Goal: Information Seeking & Learning: Check status

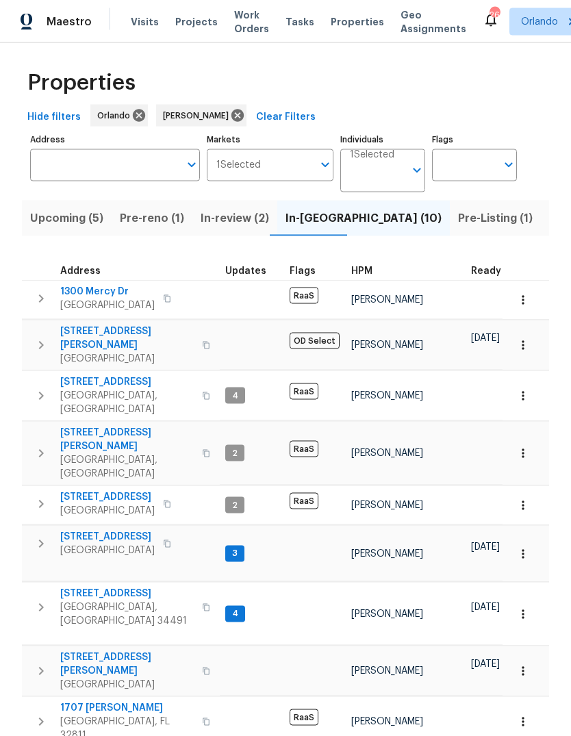
scroll to position [51, 0]
click at [525, 338] on icon "button" at bounding box center [523, 345] width 14 height 14
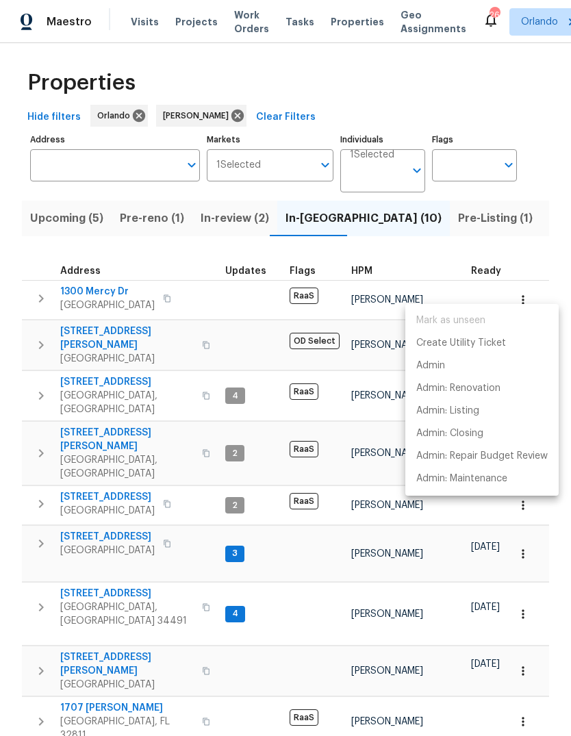
click at [545, 190] on div at bounding box center [285, 368] width 571 height 736
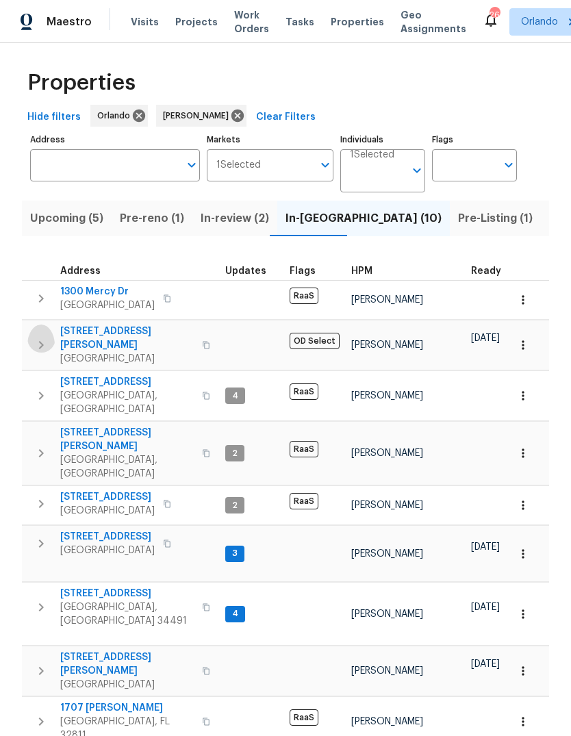
click at [40, 337] on icon "button" at bounding box center [41, 345] width 16 height 16
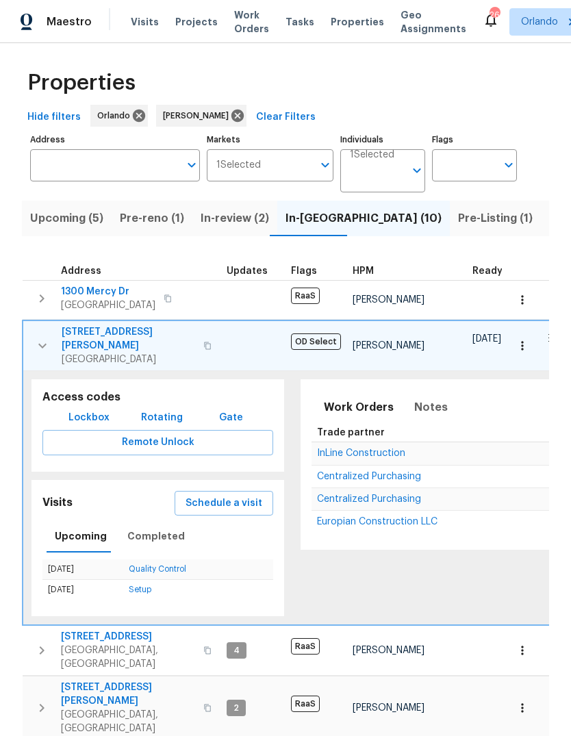
click at [215, 495] on span "Schedule a visit" at bounding box center [224, 503] width 77 height 17
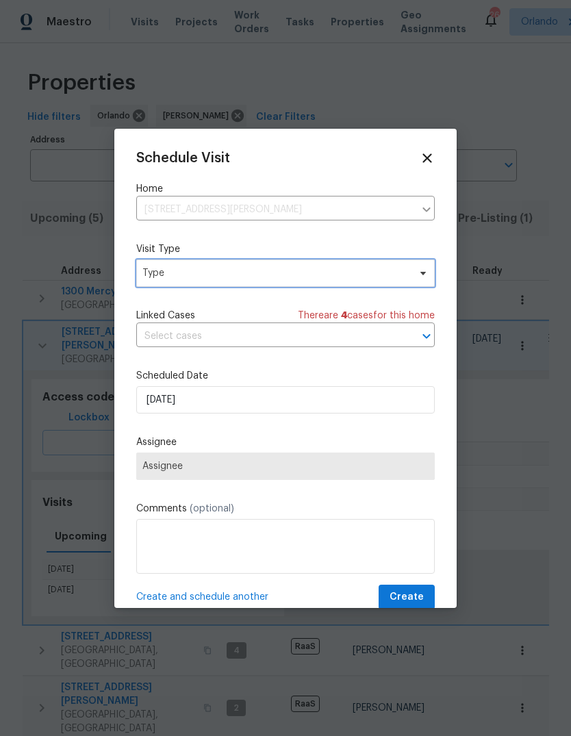
click at [168, 270] on span "Type" at bounding box center [275, 273] width 266 height 14
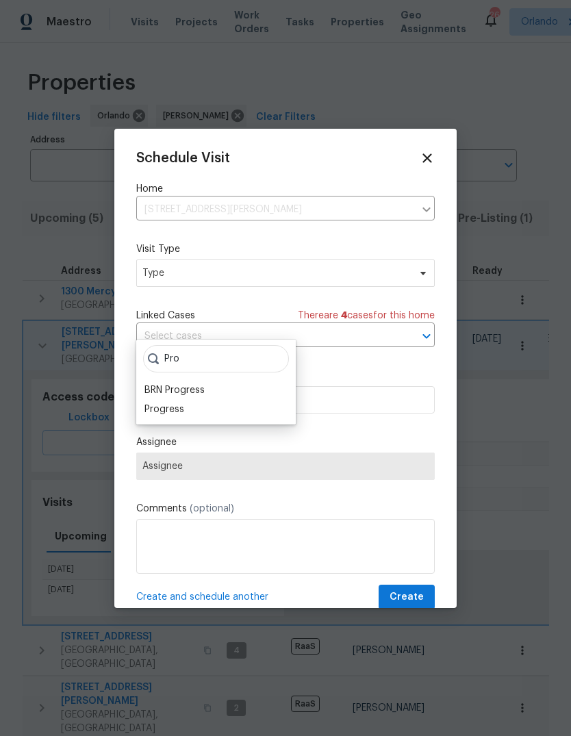
type input "Pro"
click at [160, 403] on div "Progress" at bounding box center [165, 410] width 40 height 14
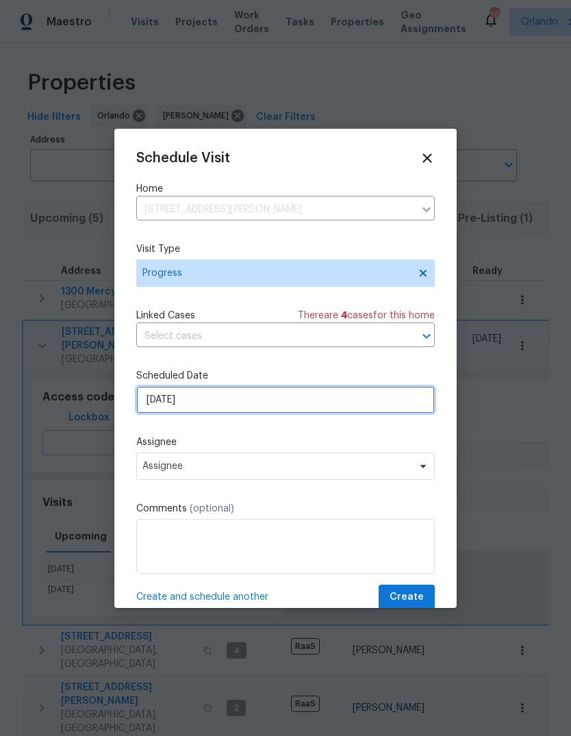
click at [155, 403] on input "10/7/2025" at bounding box center [285, 399] width 299 height 27
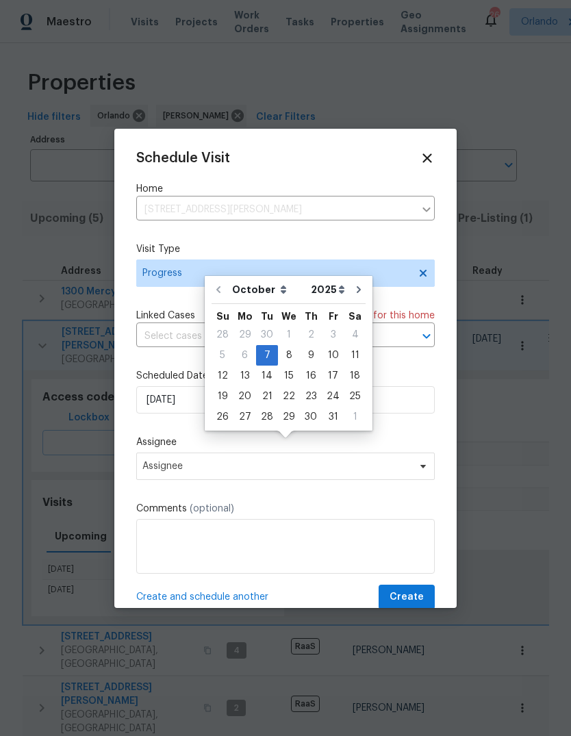
click at [162, 453] on div "Assignee Assignee" at bounding box center [285, 458] width 299 height 45
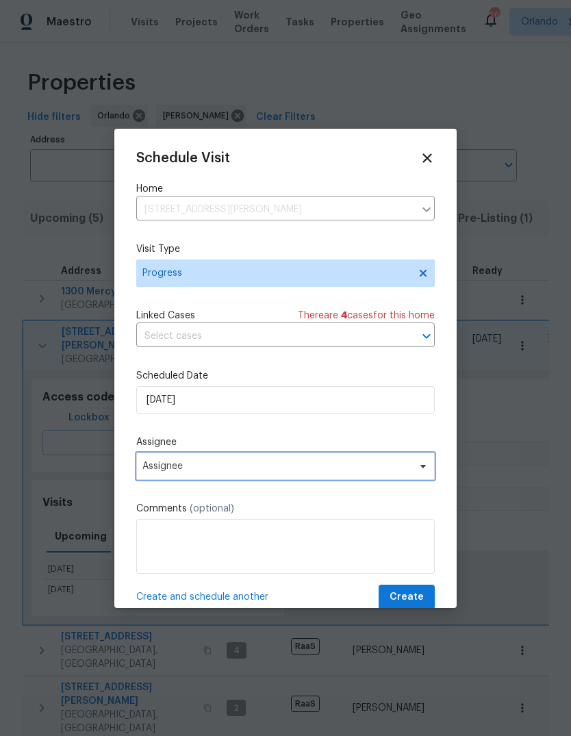
click at [165, 462] on span "Assignee" at bounding box center [285, 466] width 299 height 27
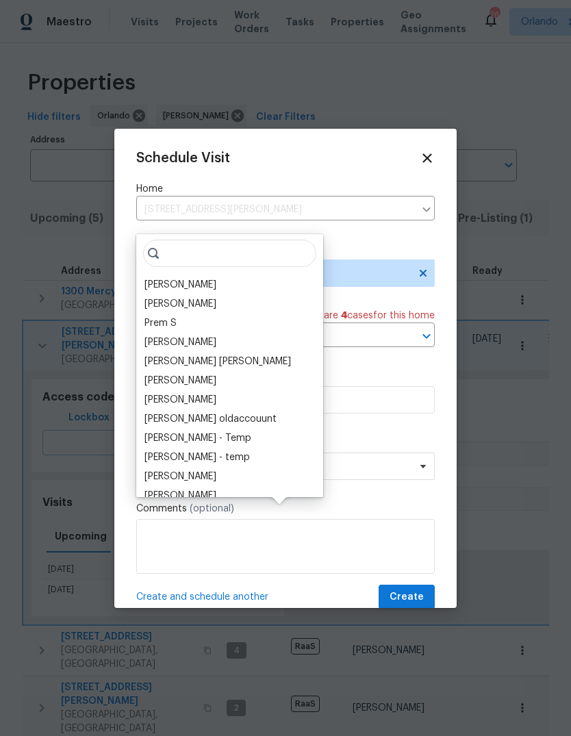
click at [164, 234] on div "Caleb Hurst Vigneshwaran B Prem S Vinodh Kumar Mohammed Moshin Ali Vinod Kumar …" at bounding box center [229, 365] width 187 height 263
click at [164, 278] on div "[PERSON_NAME]" at bounding box center [181, 285] width 72 height 14
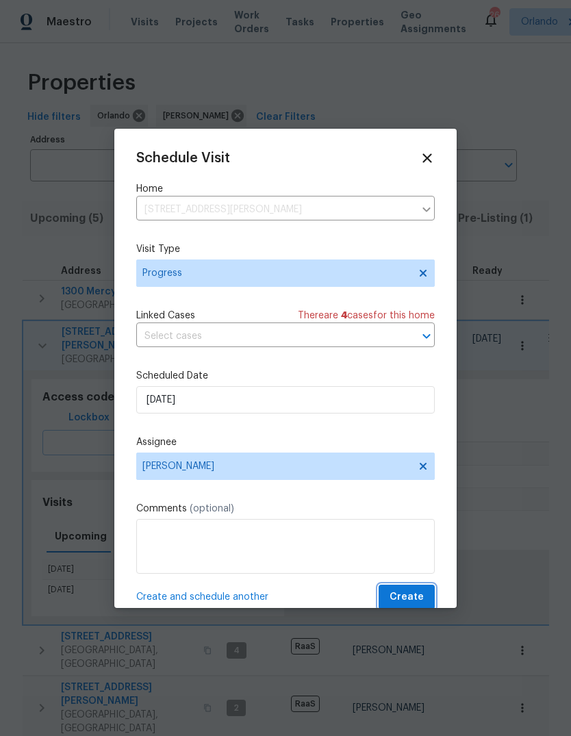
click at [405, 594] on span "Create" at bounding box center [407, 597] width 34 height 17
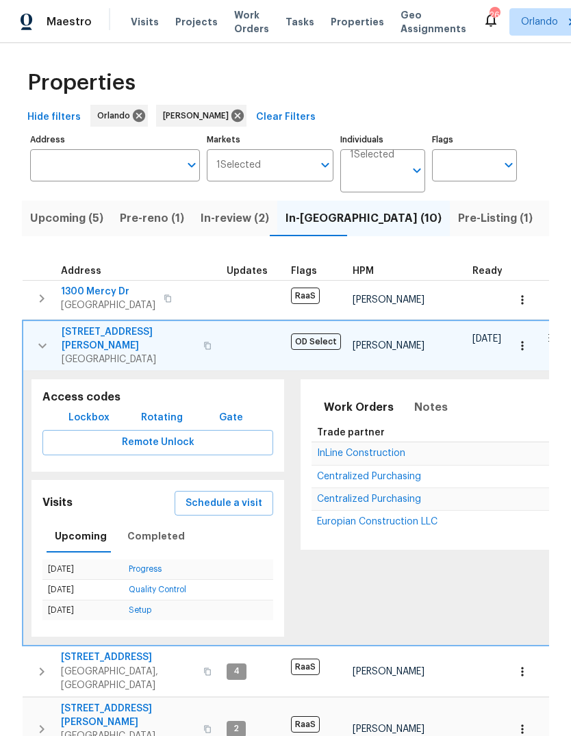
click at [44, 338] on icon "button" at bounding box center [42, 346] width 16 height 16
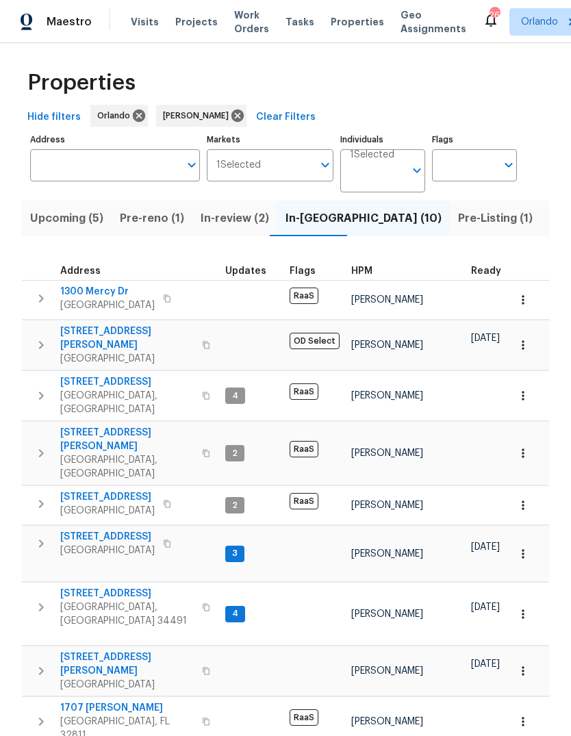
click at [225, 209] on span "In-review (2)" at bounding box center [235, 218] width 68 height 19
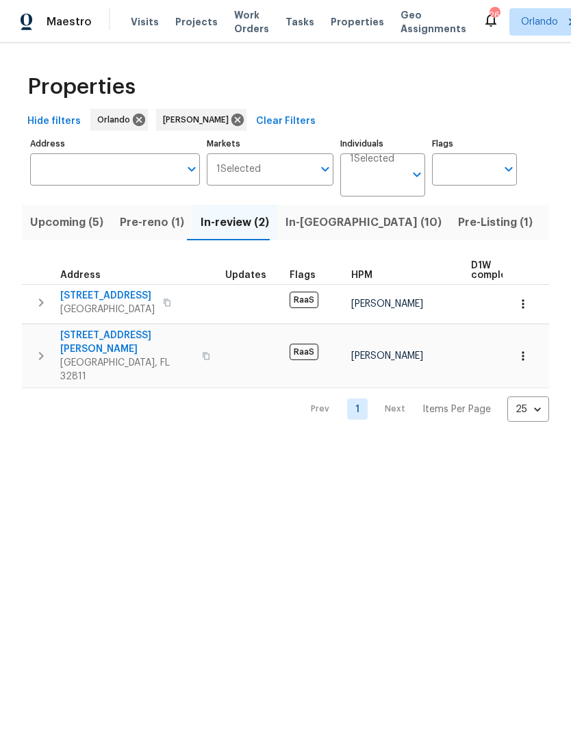
click at [149, 217] on span "Pre-reno (1)" at bounding box center [152, 222] width 64 height 19
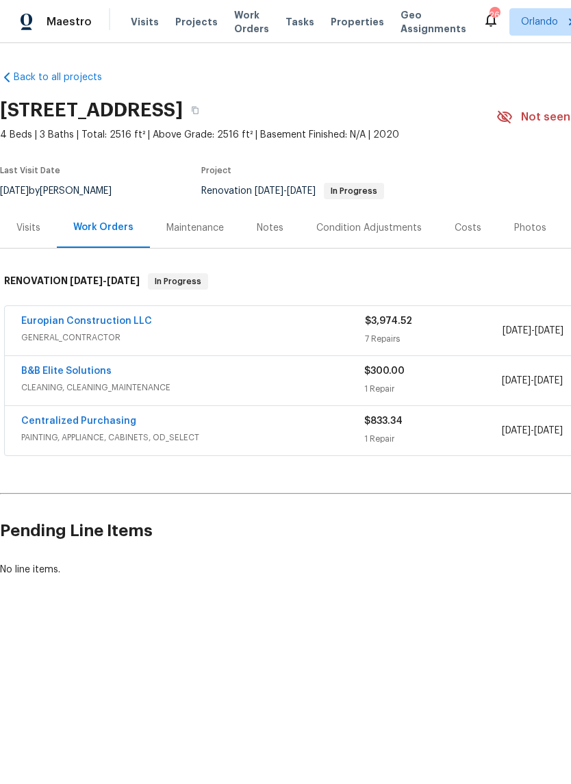
click at [44, 367] on link "B&B Elite Solutions" at bounding box center [66, 371] width 90 height 10
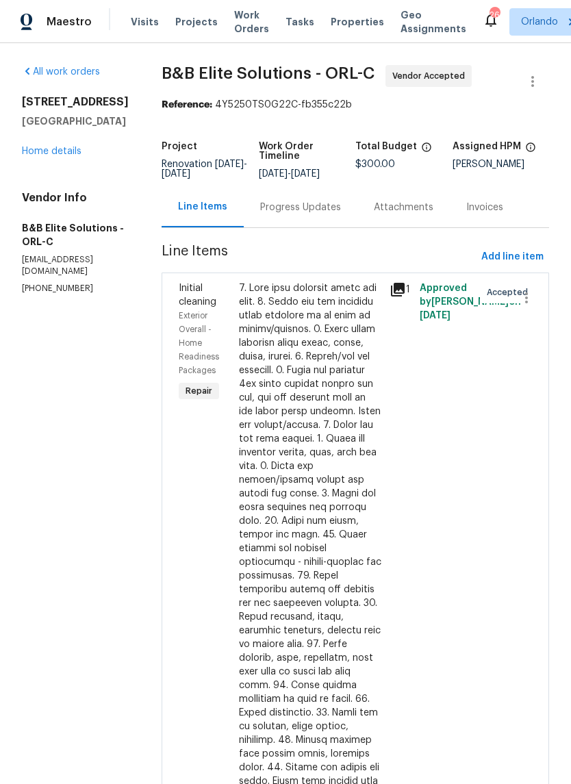
click at [305, 214] on div "Progress Updates" at bounding box center [300, 208] width 81 height 14
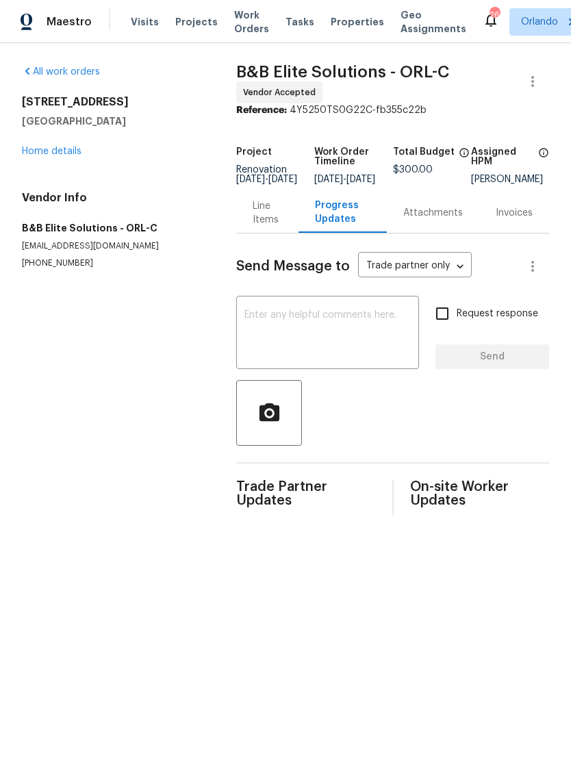
click at [287, 332] on textarea at bounding box center [327, 334] width 166 height 48
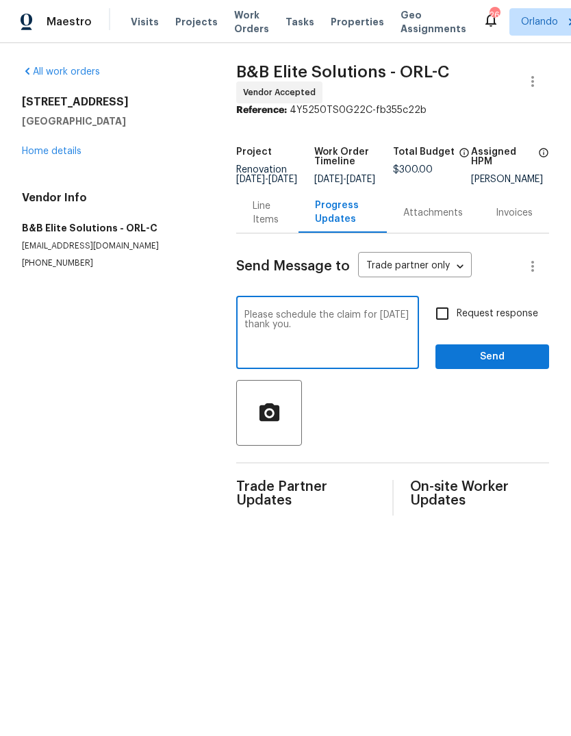
click at [341, 324] on textarea "Please schedule the claim for tomorrow thank you." at bounding box center [327, 334] width 166 height 48
click at [340, 323] on textarea "Please schedule the claim for tomorrow thank you." at bounding box center [327, 334] width 166 height 48
type textarea "Please schedule the clean for tomorrow thank you."
click at [75, 442] on section "All work orders 17333 Hickory Wind Dr Clermont, FL 34711 Home details Vendor In…" at bounding box center [112, 290] width 181 height 451
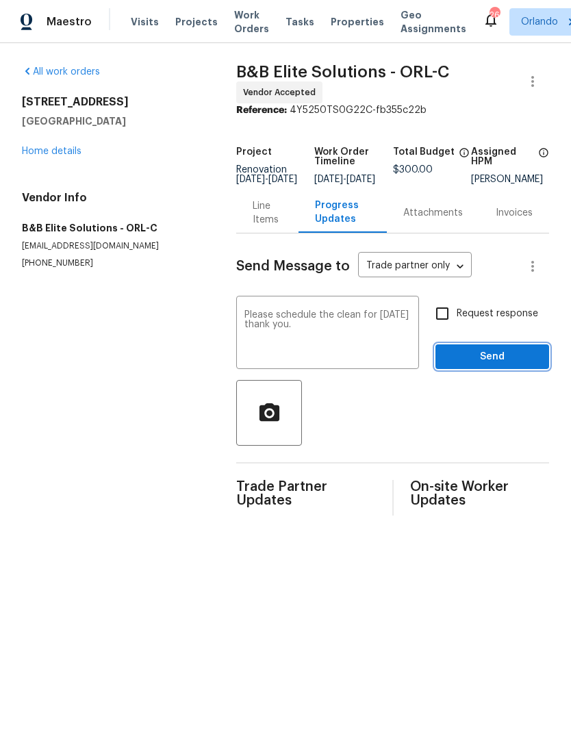
click at [506, 359] on span "Send" at bounding box center [493, 357] width 92 height 17
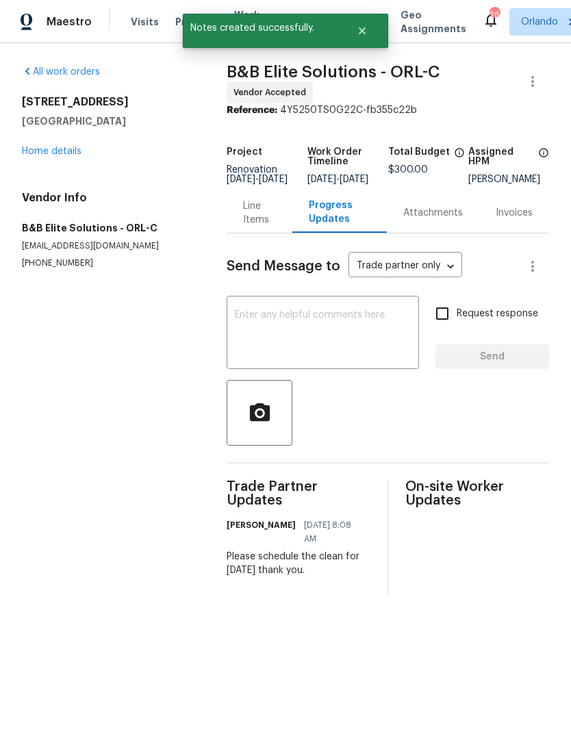
click at [28, 136] on div "17333 Hickory Wind Dr Clermont, FL 34711 Home details" at bounding box center [108, 126] width 172 height 63
click at [39, 147] on link "Home details" at bounding box center [52, 152] width 60 height 10
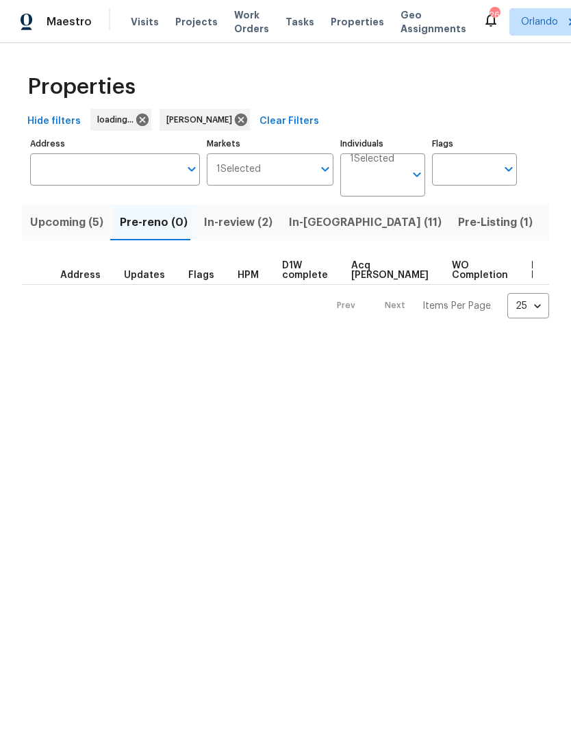
click at [58, 218] on span "Upcoming (5)" at bounding box center [66, 222] width 73 height 19
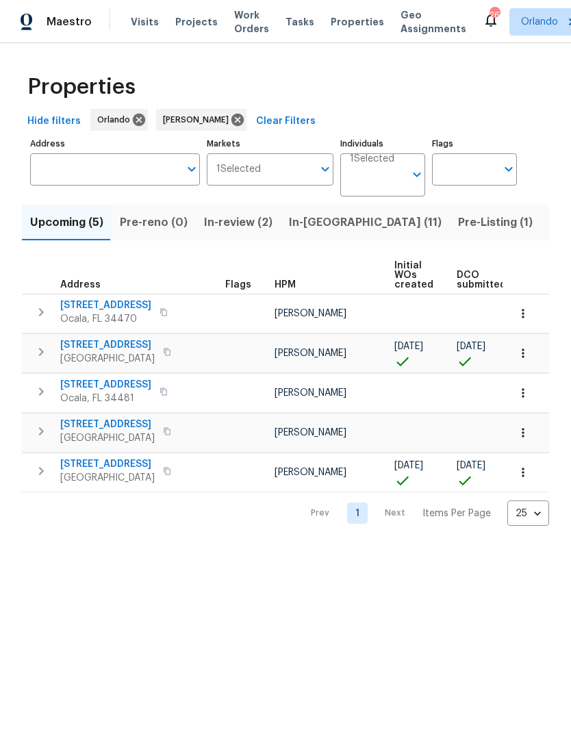
click at [89, 465] on span "5165 Chesapeake Ave" at bounding box center [107, 464] width 95 height 14
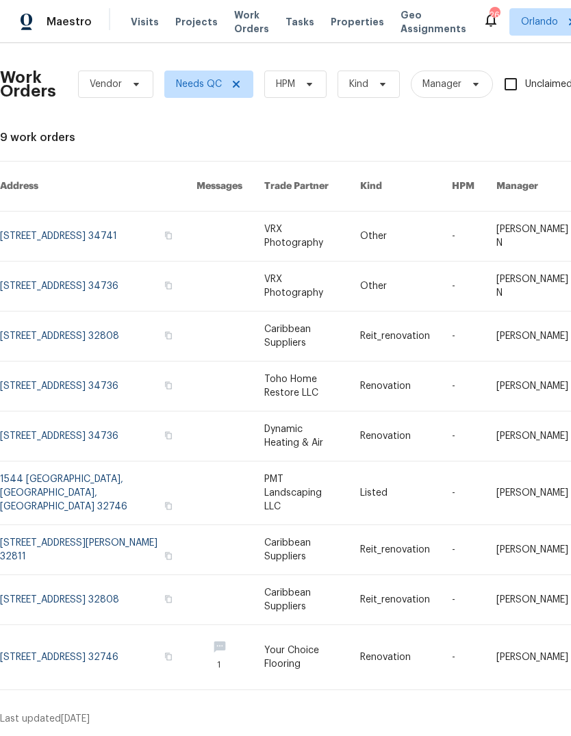
click at [145, 15] on span "Visits" at bounding box center [145, 22] width 28 height 14
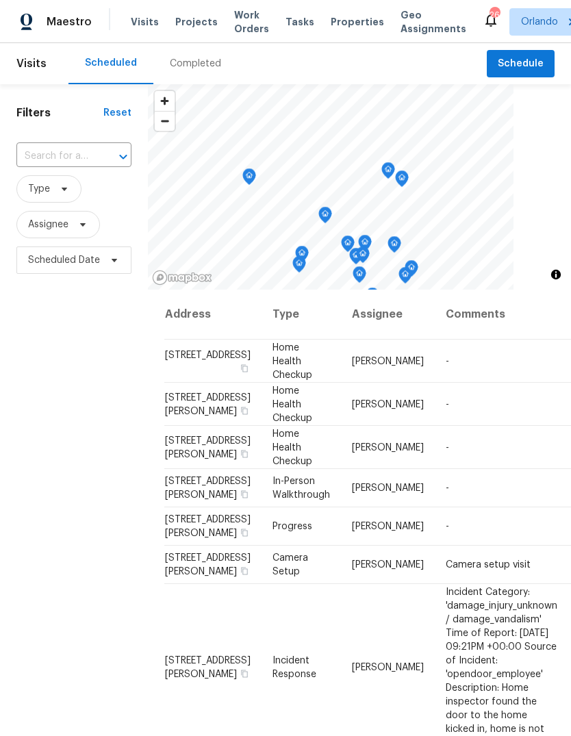
click at [181, 63] on div "Completed" at bounding box center [195, 64] width 51 height 14
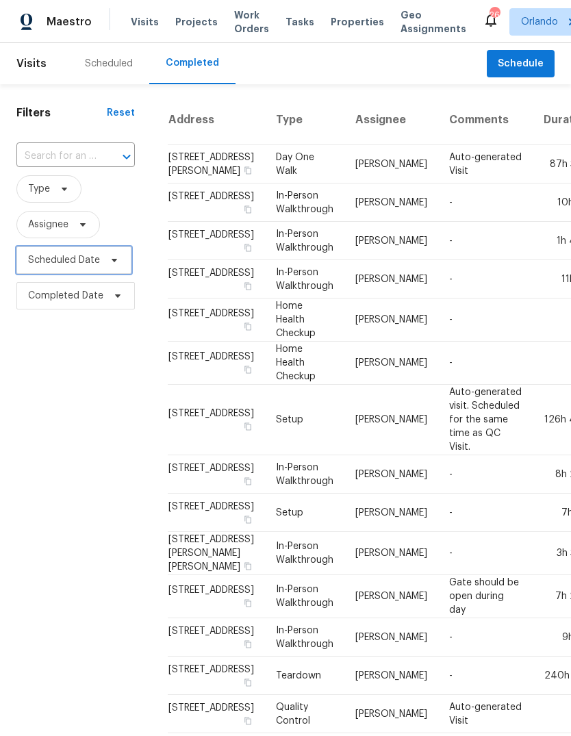
click at [85, 255] on span "Scheduled Date" at bounding box center [64, 260] width 72 height 14
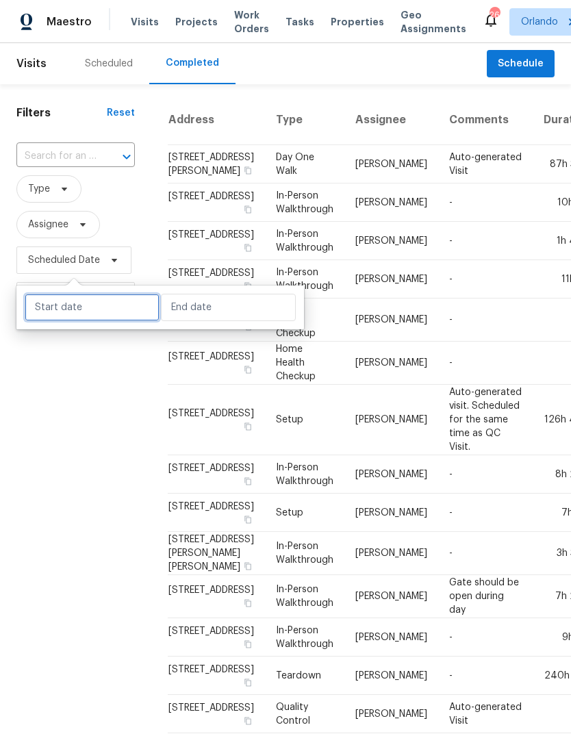
click at [57, 306] on input "text" at bounding box center [92, 307] width 135 height 27
select select "9"
select select "2025"
select select "10"
select select "2025"
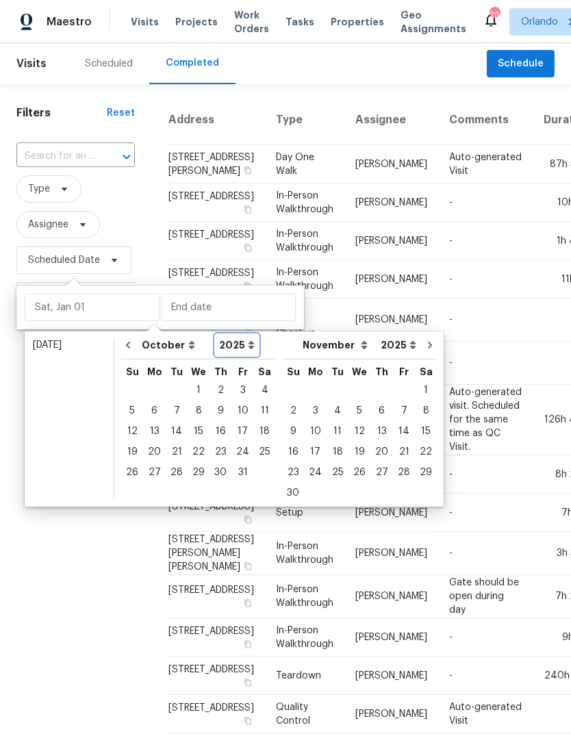
click at [225, 336] on select "2005 2006 2007 2008 2009 2010 2011 2012 2013 2014 2015 2016 2017 2018 2019 2020…" at bounding box center [237, 345] width 42 height 21
select select "2024"
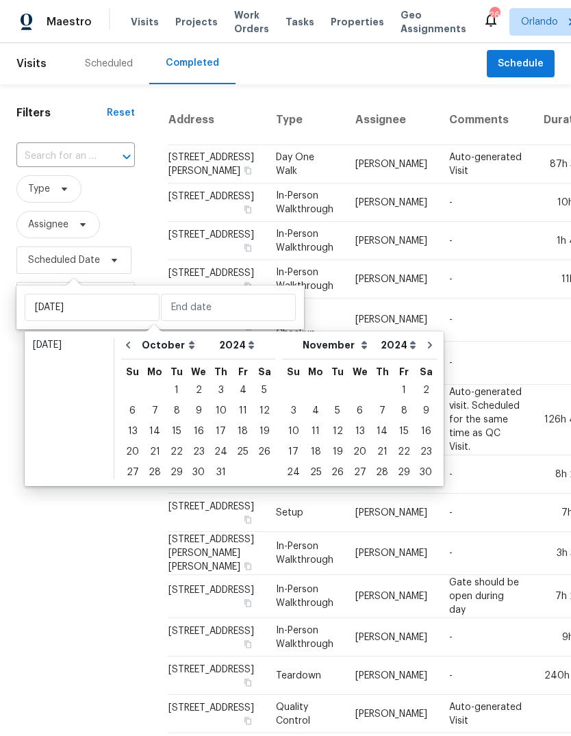
click at [172, 390] on div "1" at bounding box center [177, 390] width 22 height 19
type input "[DATE]"
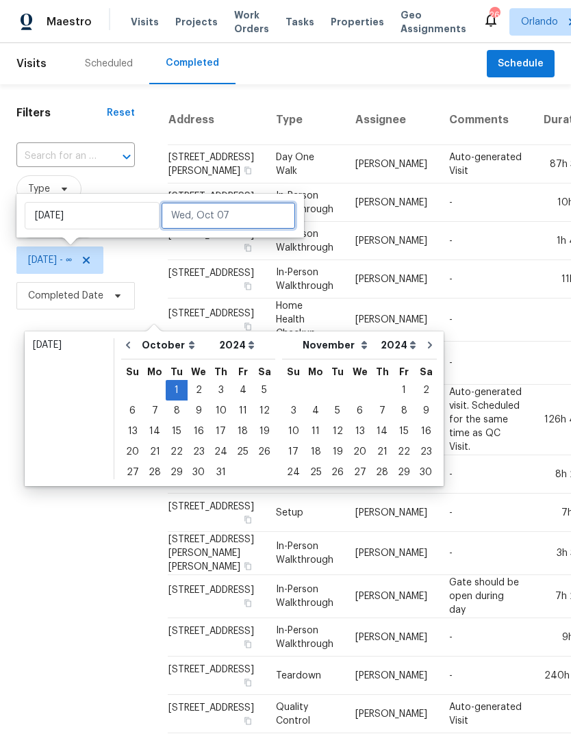
click at [218, 223] on input "text" at bounding box center [228, 215] width 135 height 27
click at [383, 348] on select "2005 2006 2007 2008 2009 2010 2011 2012 2013 2014 2015 2016 2017 2018 2019 2020…" at bounding box center [398, 345] width 42 height 21
select select "2025"
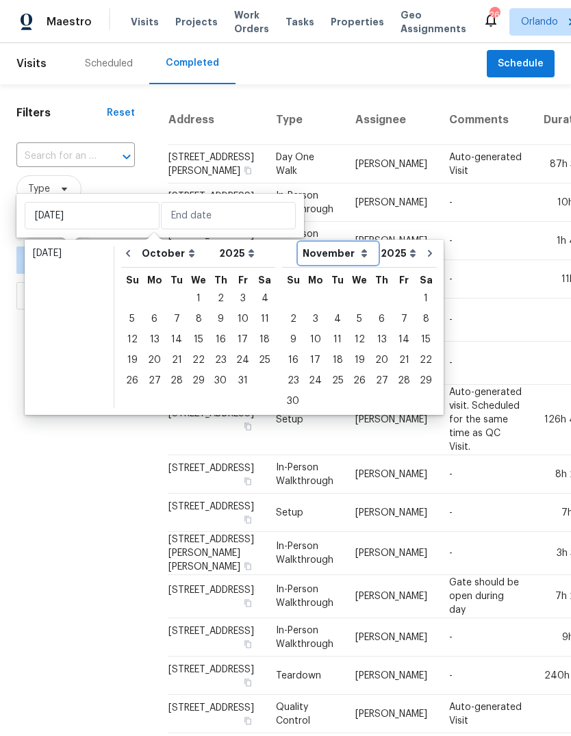
click at [339, 245] on select "January February March April May June July August September October November De…" at bounding box center [338, 253] width 78 height 21
select select "9"
select select "8"
select select "9"
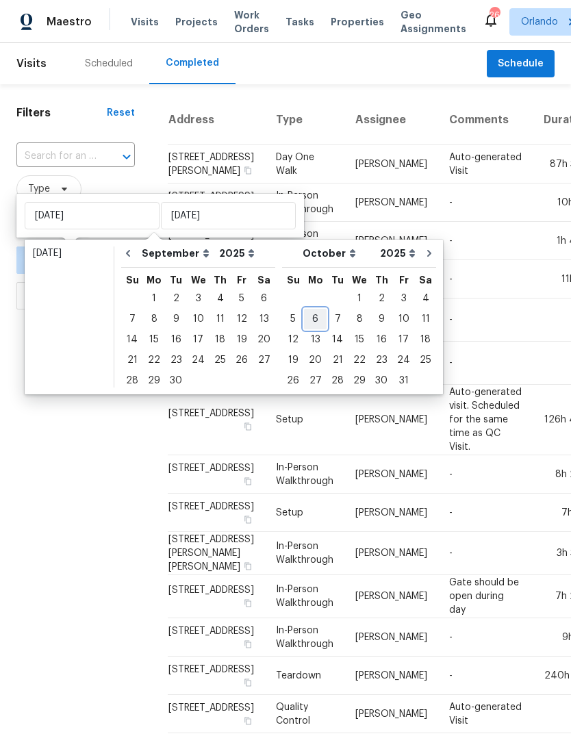
click at [307, 316] on div "6" at bounding box center [315, 319] width 23 height 19
type input "[DATE]"
select select "9"
select select "2024"
select select "10"
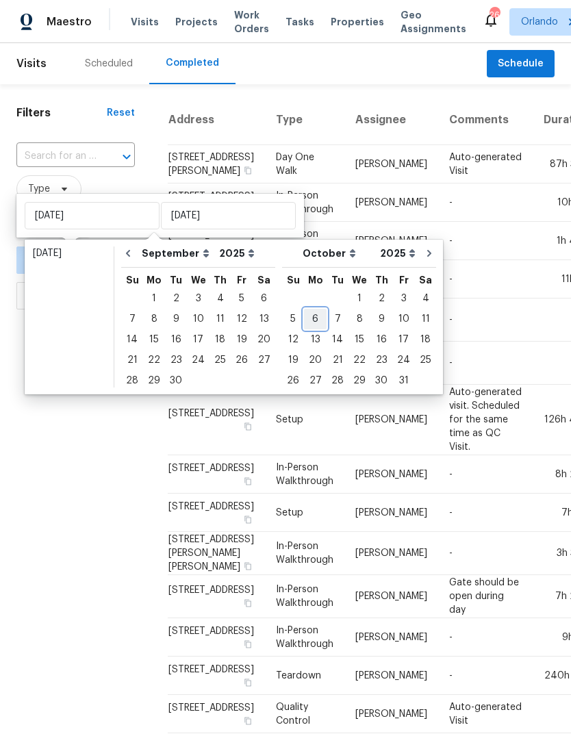
select select "2024"
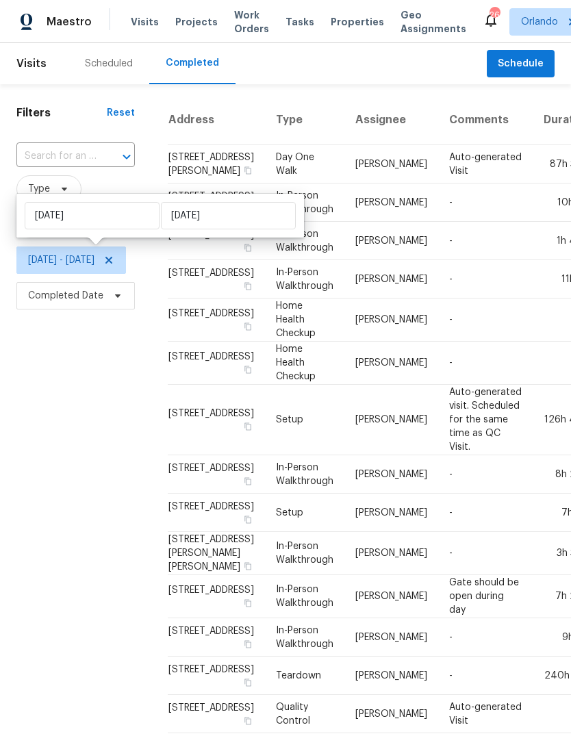
click at [58, 484] on div "Filters Reset ​ Type Assignee Tue, Oct 01 - Mon, Oct 06 Completed Date" at bounding box center [75, 711] width 151 height 1254
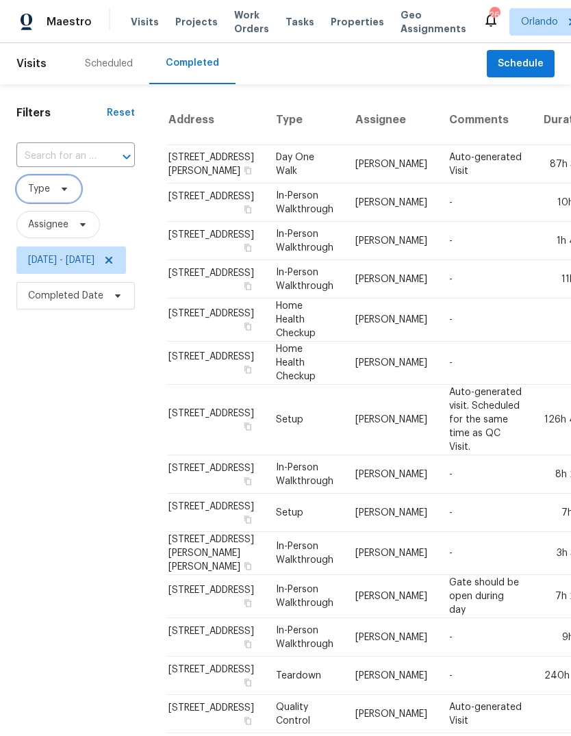
click at [62, 184] on icon at bounding box center [64, 189] width 11 height 11
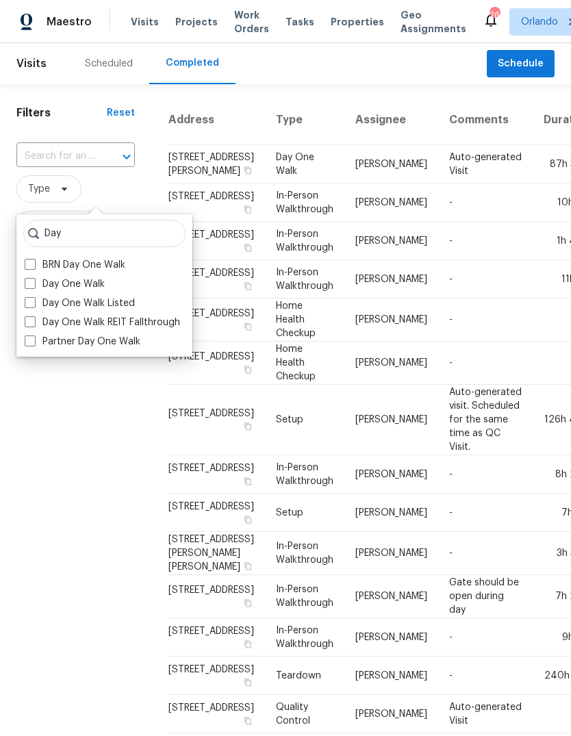
type input "Day"
click at [27, 278] on span at bounding box center [30, 283] width 11 height 11
click at [27, 277] on input "Day One Walk" at bounding box center [29, 281] width 9 height 9
checkbox input "true"
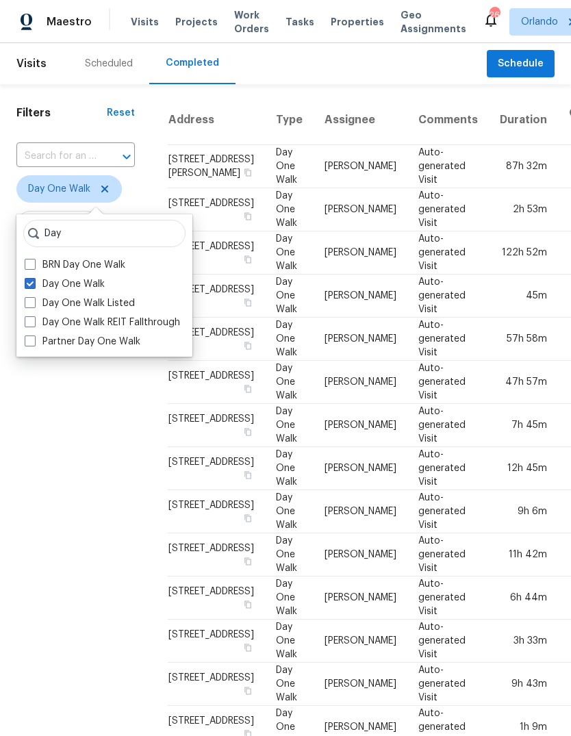
click at [79, 457] on div "Filters Reset ​ Day One Walk Assignee Tue, Oct 01 - Mon, Oct 06 Completed Date" at bounding box center [75, 564] width 151 height 960
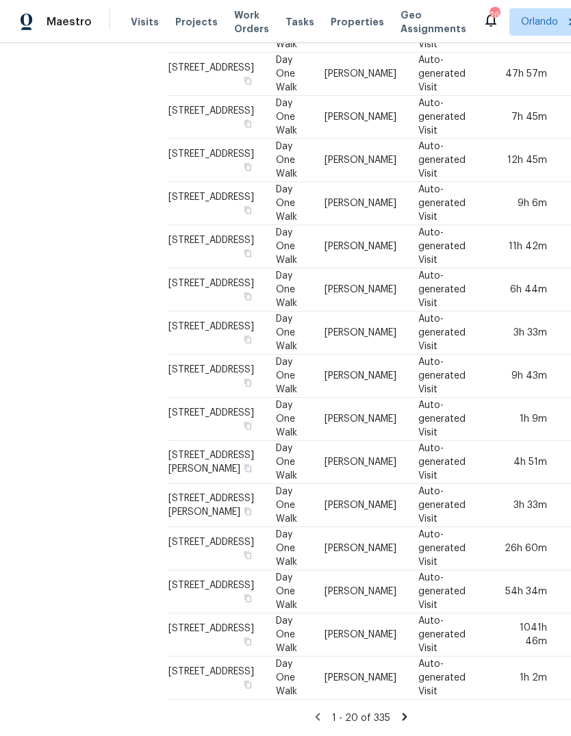
scroll to position [51, 0]
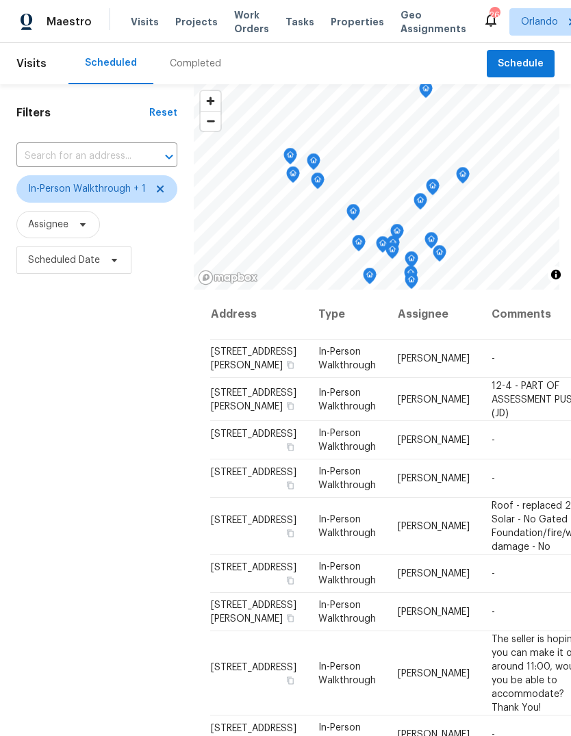
click at [198, 68] on div "Completed" at bounding box center [195, 64] width 51 height 14
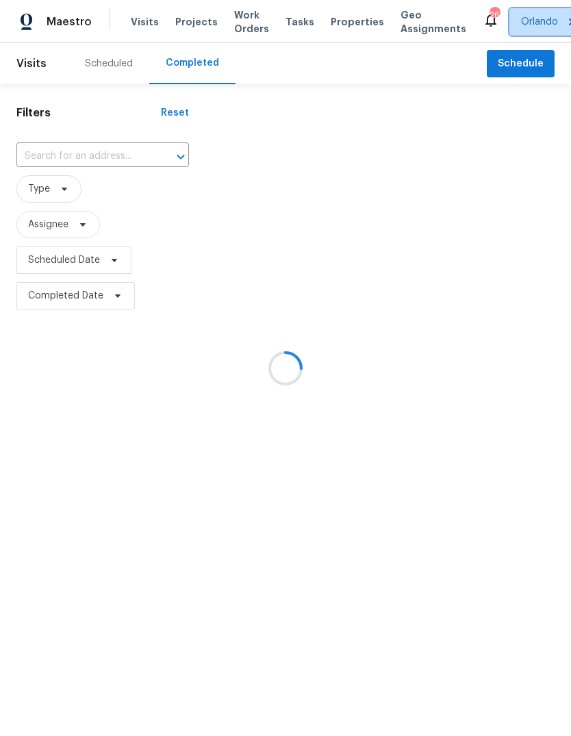
click at [521, 20] on span "Orlando" at bounding box center [539, 22] width 37 height 14
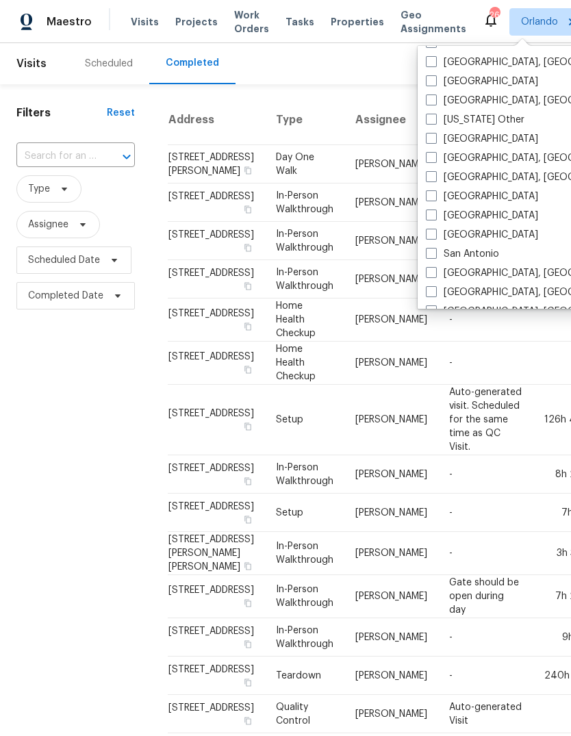
scroll to position [1640, 0]
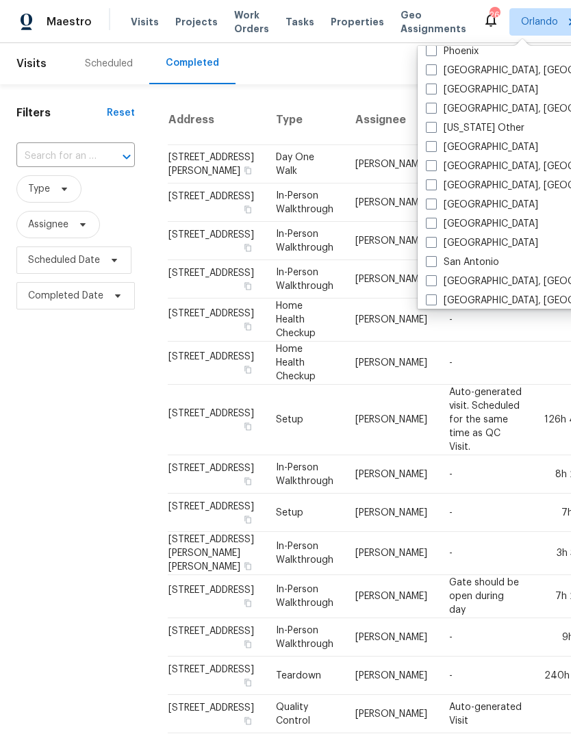
click at [433, 146] on span at bounding box center [431, 146] width 11 height 11
click at [433, 146] on input "[GEOGRAPHIC_DATA]" at bounding box center [430, 144] width 9 height 9
checkbox input "true"
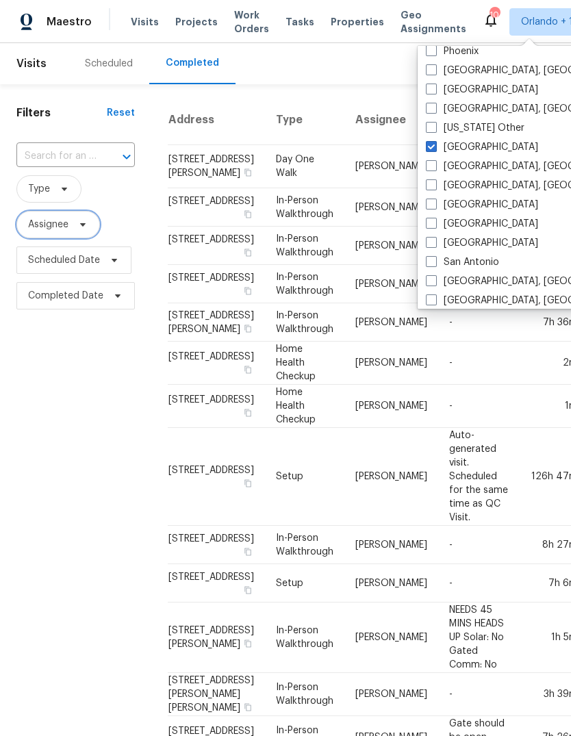
click at [82, 217] on span "Assignee" at bounding box center [58, 224] width 84 height 27
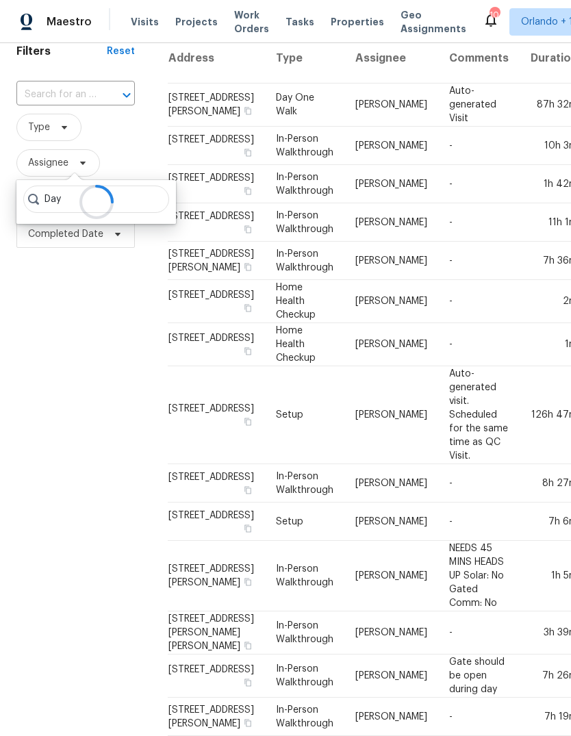
scroll to position [70, 0]
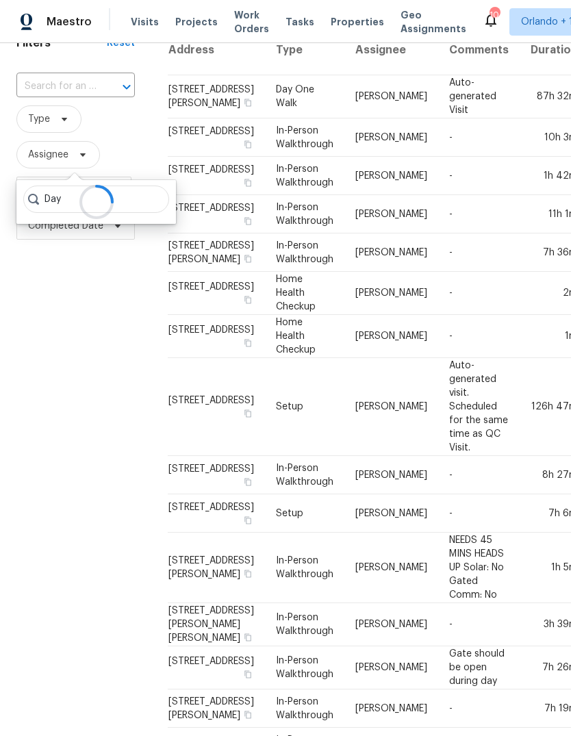
type input "Day"
click at [60, 121] on icon at bounding box center [64, 119] width 11 height 11
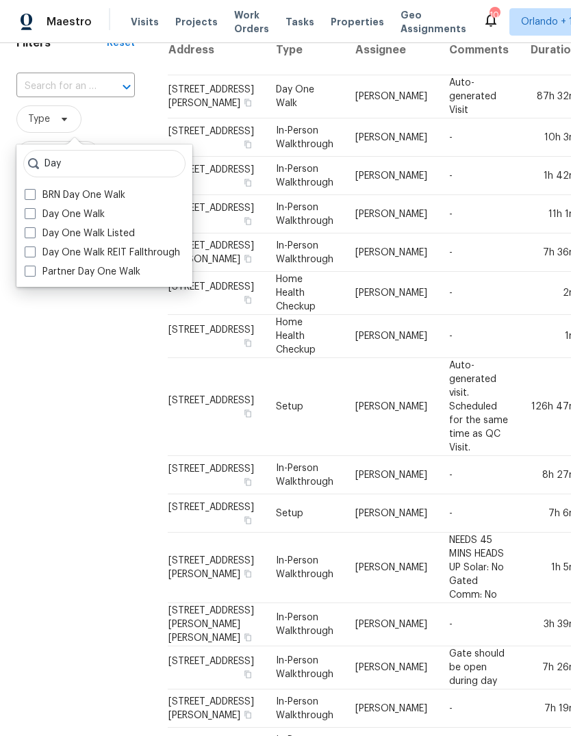
type input "Day"
click at [26, 212] on span at bounding box center [30, 213] width 11 height 11
click at [26, 212] on input "Day One Walk" at bounding box center [29, 212] width 9 height 9
checkbox input "true"
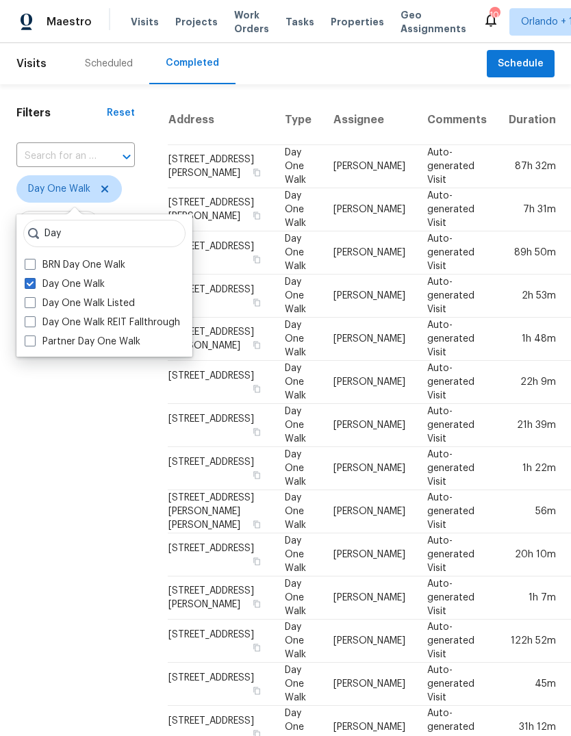
click at [73, 487] on div "Filters Reset ​ Day One Walk Assignee Scheduled Date Completed Date" at bounding box center [75, 570] width 151 height 972
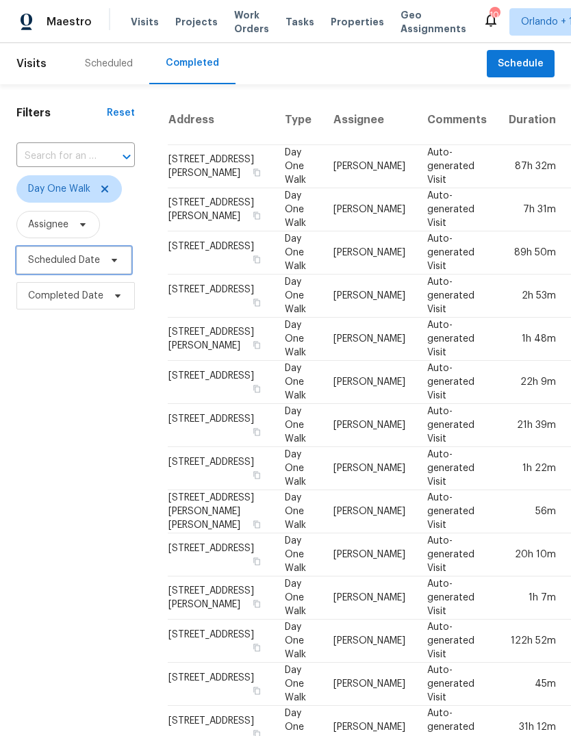
click at [97, 251] on span "Scheduled Date" at bounding box center [73, 260] width 115 height 27
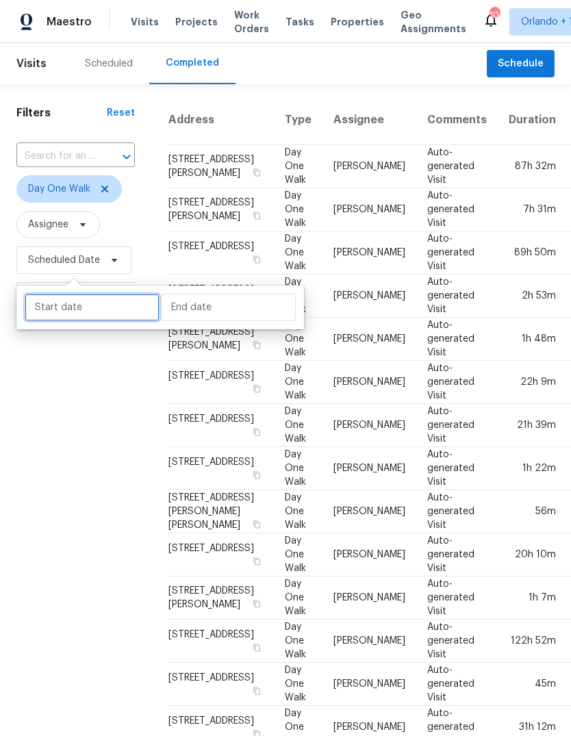
click at [74, 310] on input "text" at bounding box center [92, 307] width 135 height 27
select select "9"
select select "2025"
select select "10"
select select "2025"
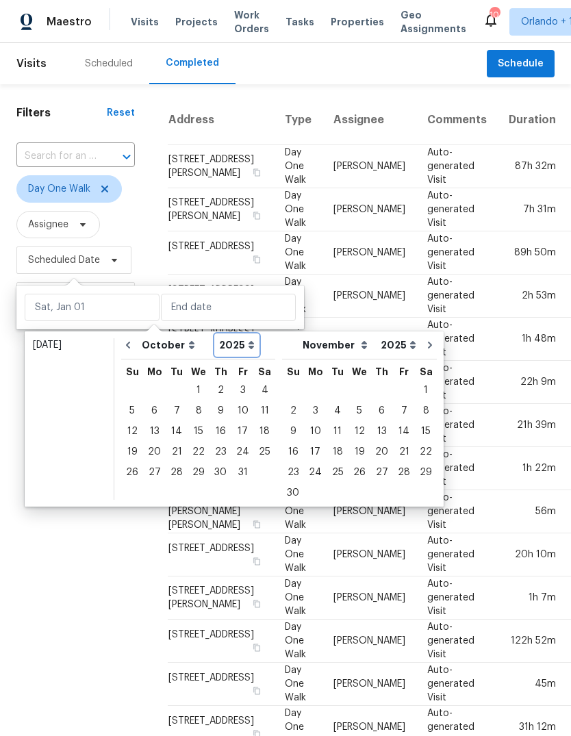
click at [223, 341] on select "2005 2006 2007 2008 2009 2010 2011 2012 2013 2014 2015 2016 2017 2018 2019 2020…" at bounding box center [237, 345] width 42 height 21
select select "2024"
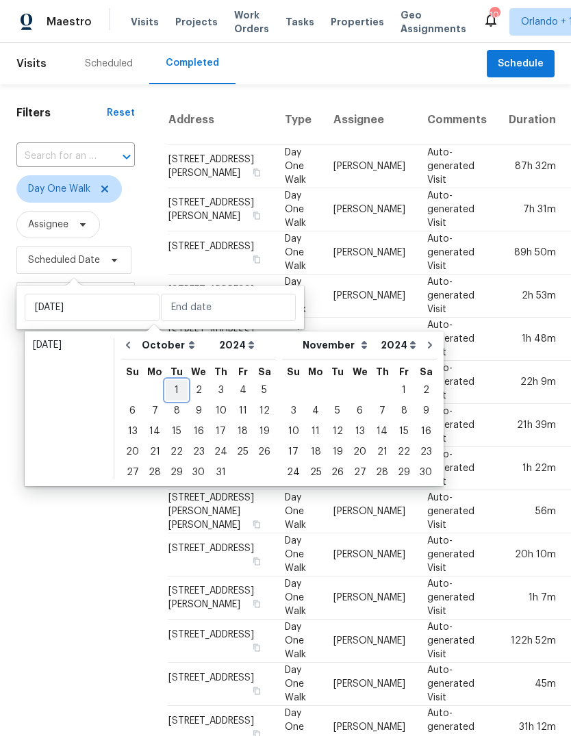
click at [177, 385] on div "1" at bounding box center [177, 390] width 22 height 19
type input "Tue, Oct 01"
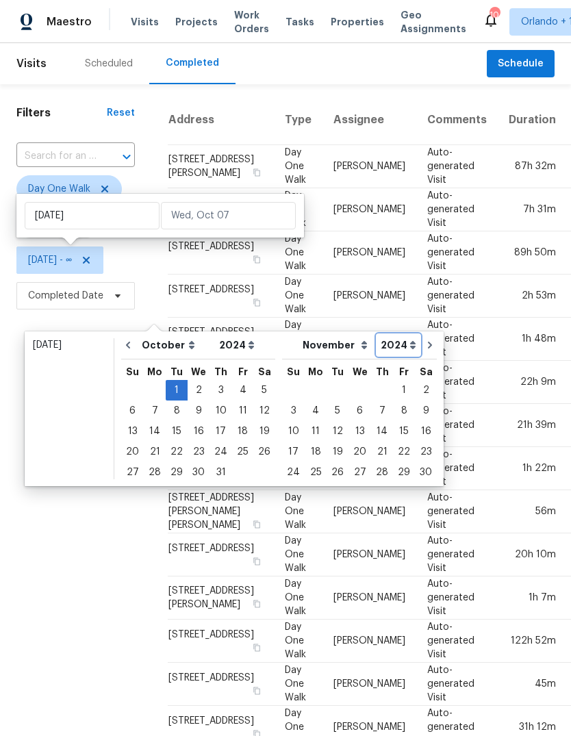
click at [384, 341] on select "2005 2006 2007 2008 2009 2010 2011 2012 2013 2014 2015 2016 2017 2018 2019 2020…" at bounding box center [398, 345] width 42 height 21
select select "2025"
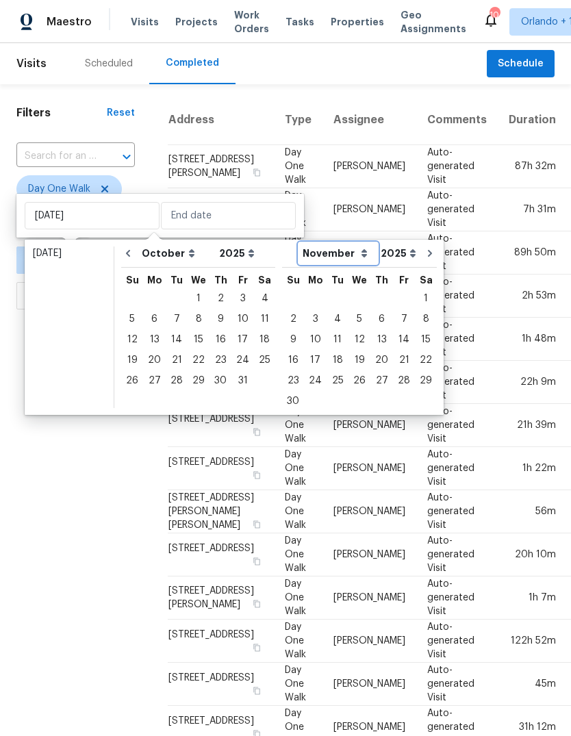
click at [325, 250] on select "January February March April May June July August September October November De…" at bounding box center [338, 253] width 78 height 21
select select "9"
select select "8"
select select "9"
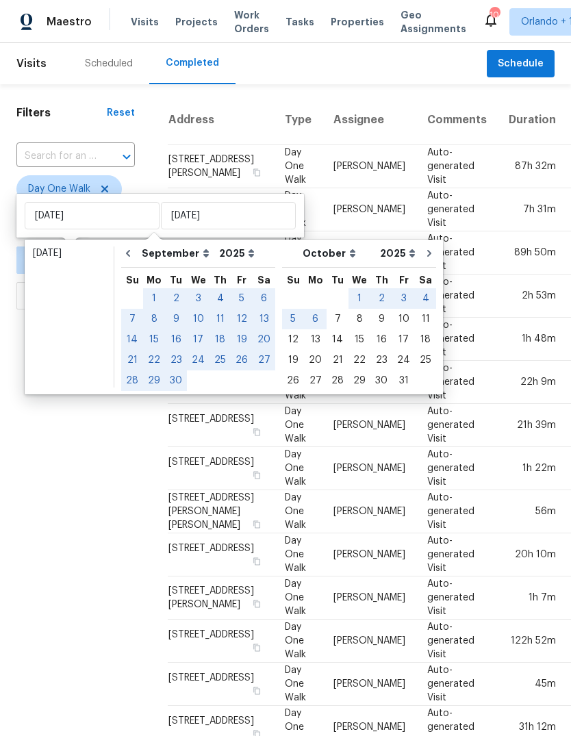
click at [329, 323] on div "7" at bounding box center [338, 319] width 22 height 19
type input "[DATE]"
select select "9"
select select "2024"
select select "10"
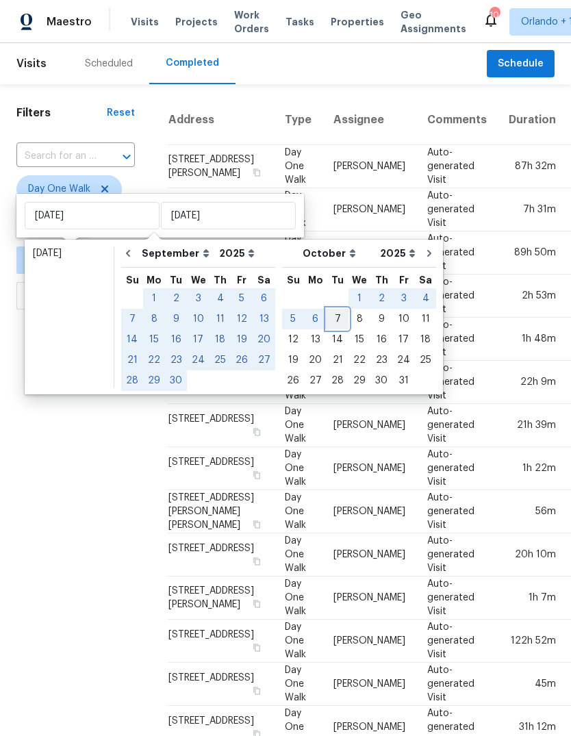
select select "2024"
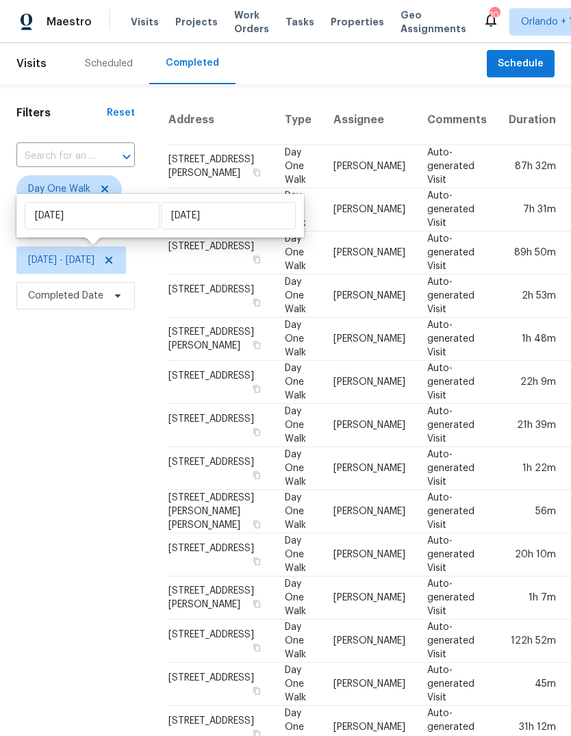
click at [70, 538] on div "Filters Reset ​ Day One Walk Assignee Tue, Oct 01 - Tue, Oct 07 Completed Date" at bounding box center [75, 570] width 151 height 972
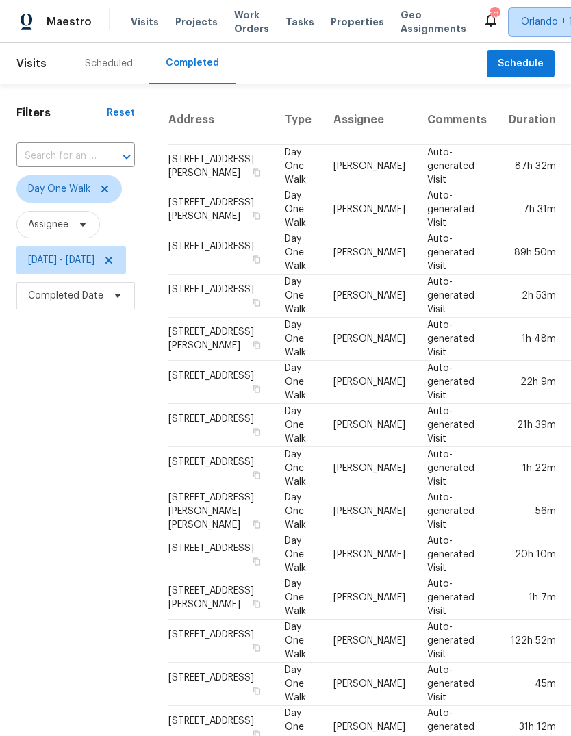
click at [531, 16] on span "Orlando + 1" at bounding box center [547, 22] width 52 height 14
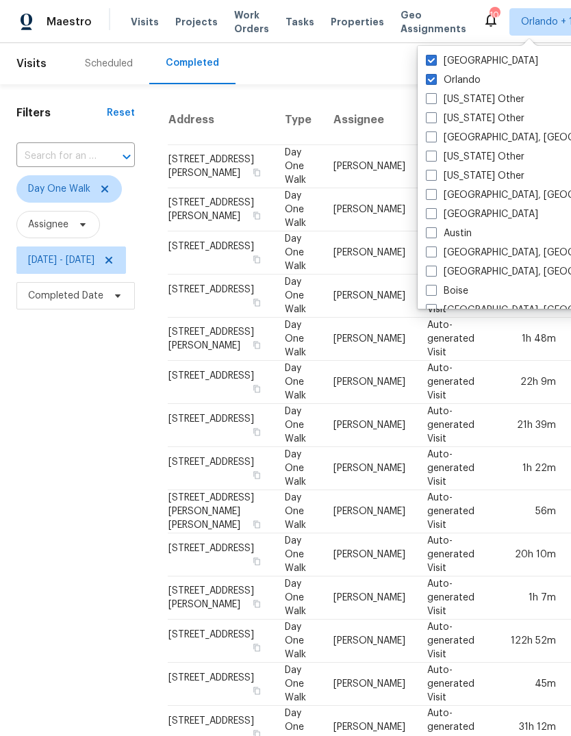
click at [437, 73] on label "Orlando" at bounding box center [453, 80] width 55 height 14
click at [435, 73] on input "Orlando" at bounding box center [430, 77] width 9 height 9
checkbox input "false"
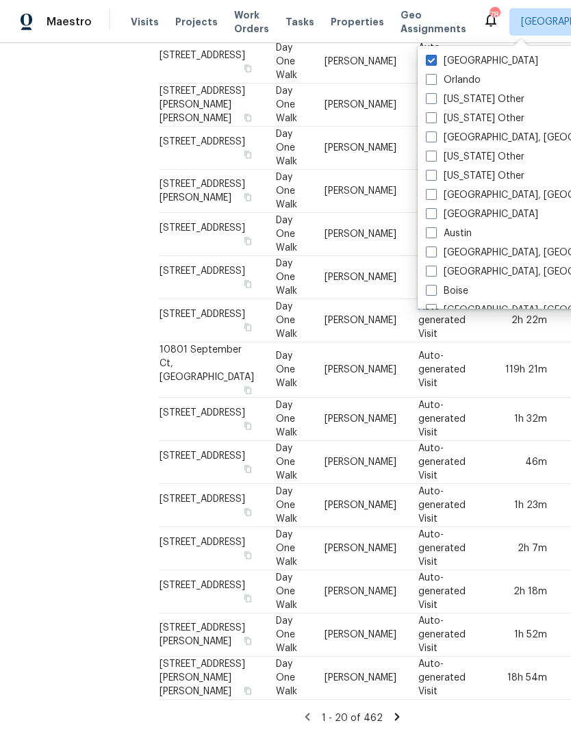
scroll to position [838, 9]
click at [76, 541] on div "Filters Reset ​ Day One Walk Assignee Tue, Oct 01 - Tue, Oct 07 Completed Date" at bounding box center [66, 250] width 151 height 972
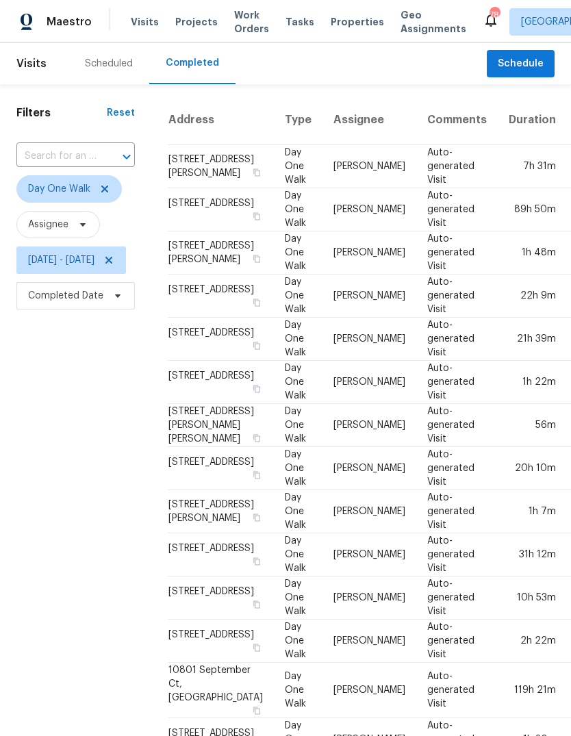
scroll to position [0, 0]
click at [52, 253] on span "[DATE] - [DATE]" at bounding box center [61, 260] width 66 height 14
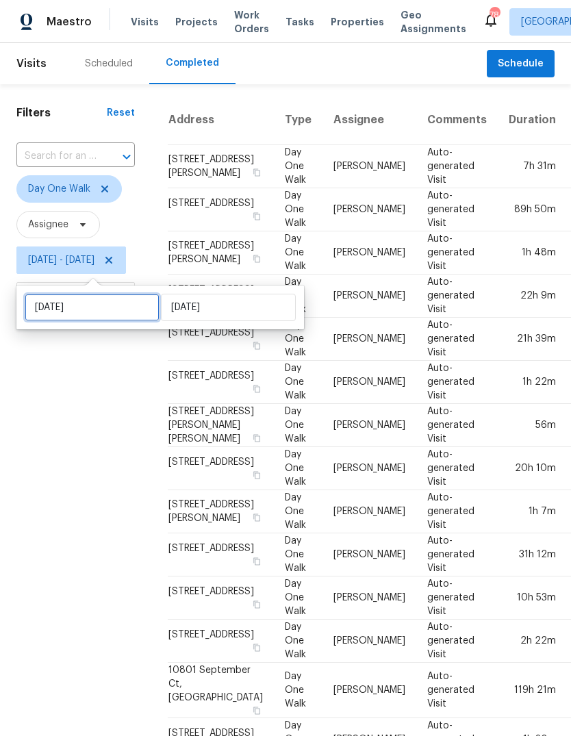
click at [100, 294] on input "Tue, Oct 01" at bounding box center [92, 307] width 135 height 27
select select "9"
select select "2024"
select select "10"
select select "2024"
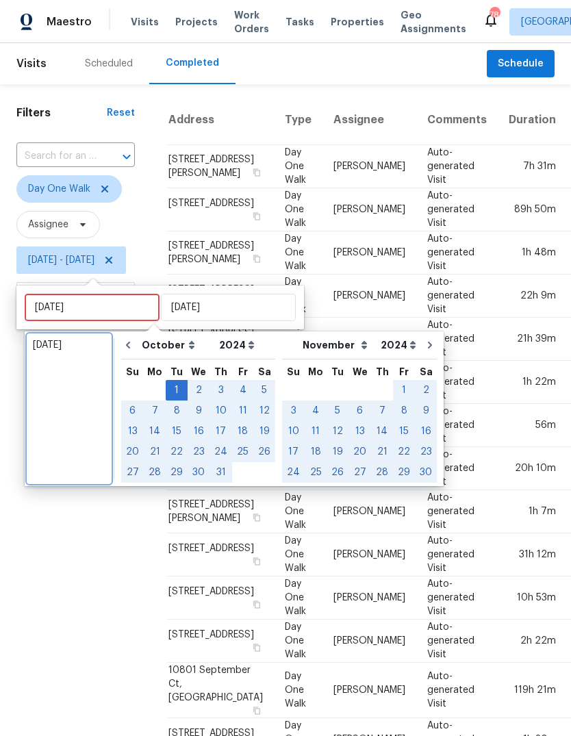
click at [42, 429] on ul "Today" at bounding box center [69, 409] width 82 height 148
click at [77, 511] on div "Filters Reset ​ Day One Walk Assignee Tue, Oct 01 - Tue, Oct 07 Completed Date" at bounding box center [75, 570] width 151 height 972
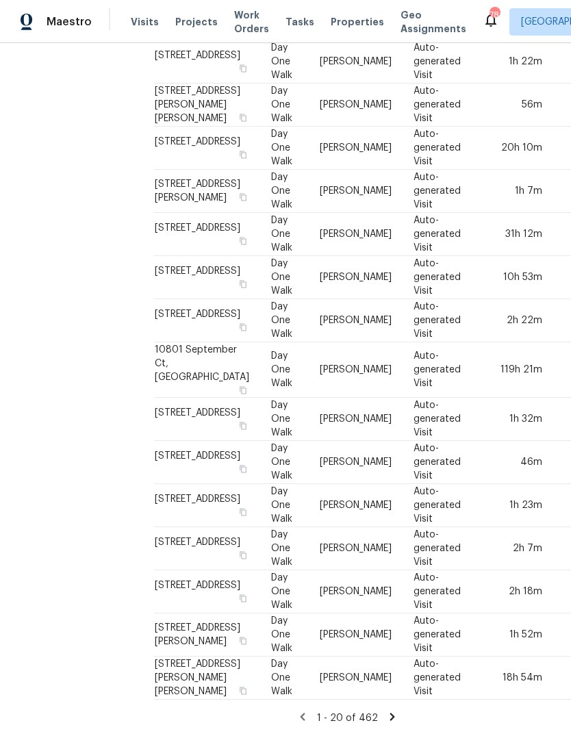
scroll to position [838, 15]
click at [403, 697] on td "Auto-generated Visit" at bounding box center [441, 678] width 81 height 43
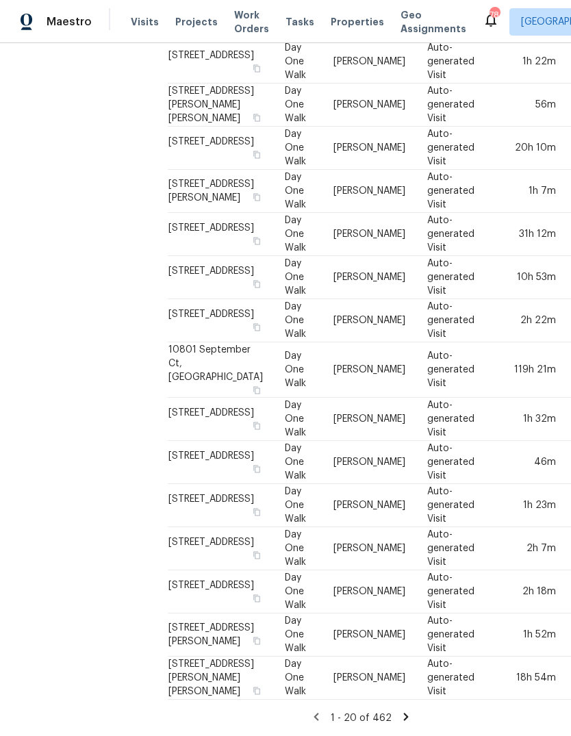
scroll to position [51, 0]
click at [412, 712] on icon at bounding box center [406, 717] width 12 height 12
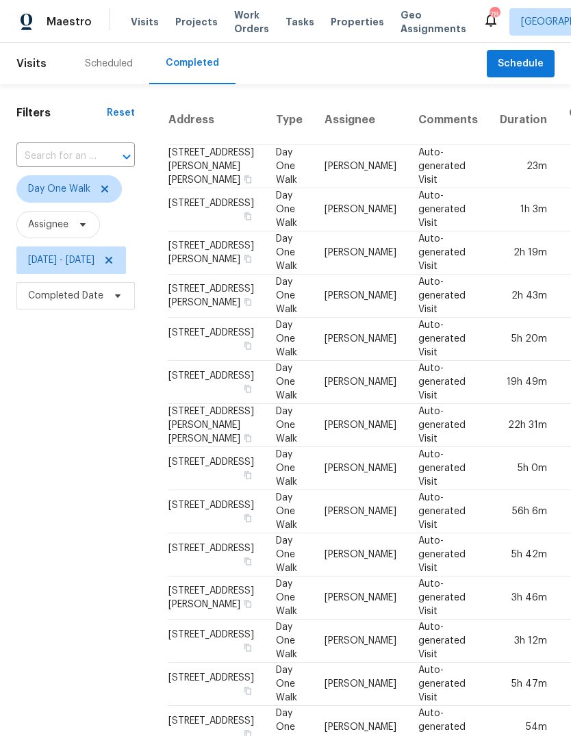
scroll to position [0, 0]
click at [104, 43] on div "Scheduled" at bounding box center [108, 63] width 81 height 41
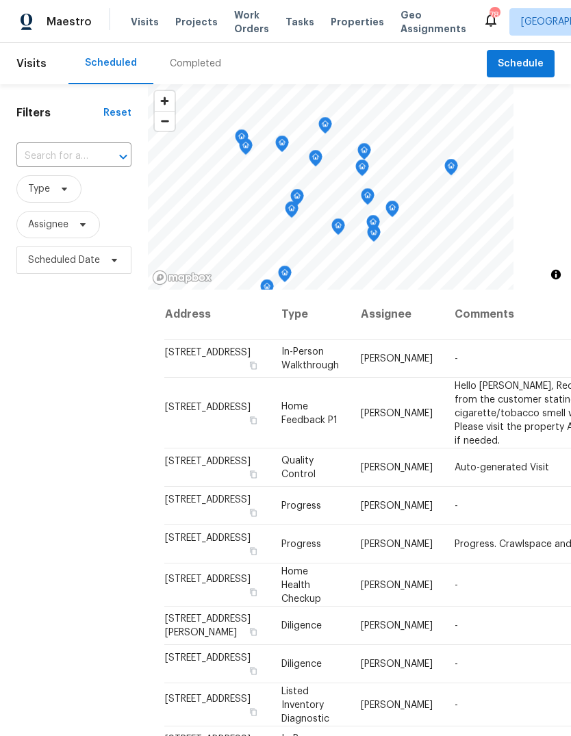
click at [164, 277] on link "Mapbox homepage" at bounding box center [182, 278] width 60 height 16
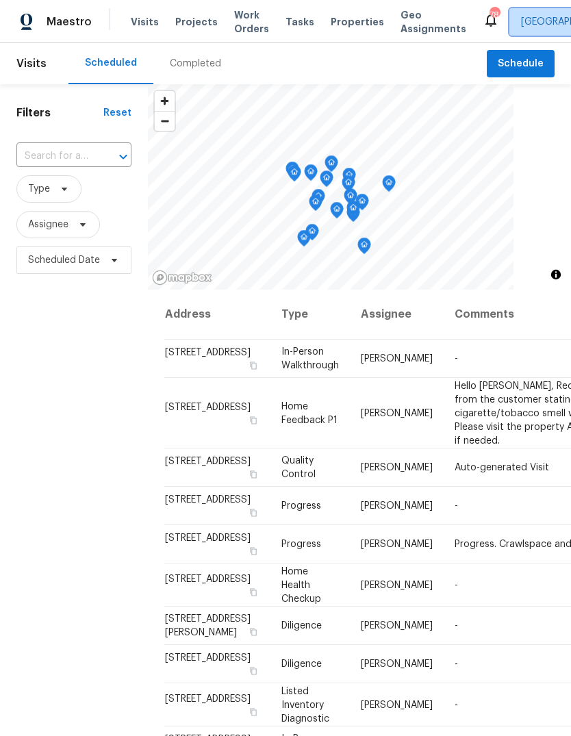
click at [513, 30] on span "[GEOGRAPHIC_DATA]" at bounding box center [579, 21] width 138 height 27
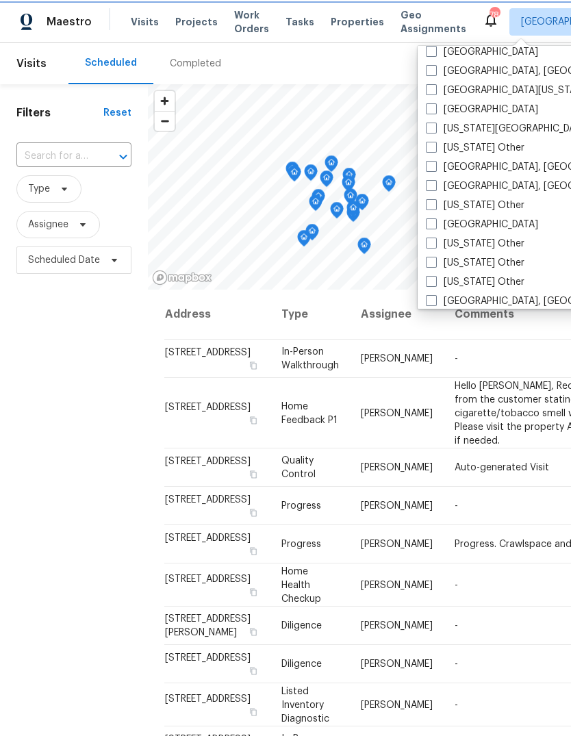
scroll to position [568, 0]
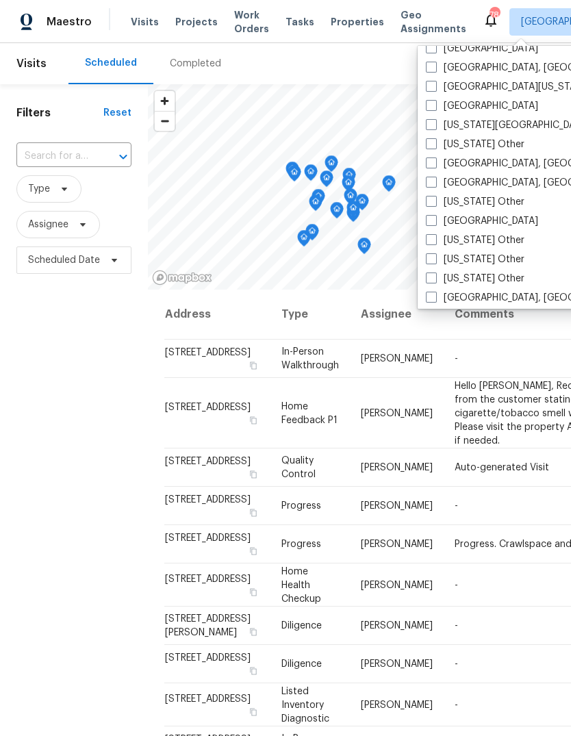
click at [435, 162] on span at bounding box center [431, 163] width 11 height 11
click at [435, 162] on input "[GEOGRAPHIC_DATA], [GEOGRAPHIC_DATA]" at bounding box center [430, 161] width 9 height 9
checkbox input "true"
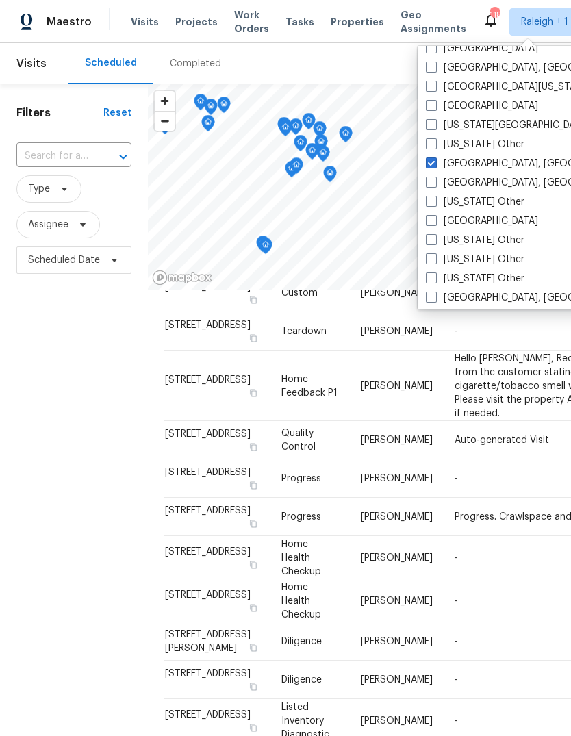
scroll to position [100, 0]
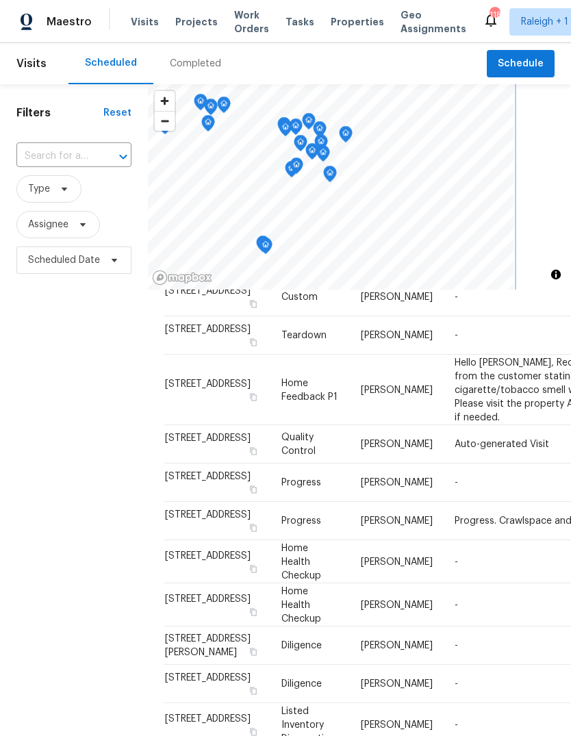
click at [210, 119] on icon "Map marker" at bounding box center [208, 124] width 12 height 16
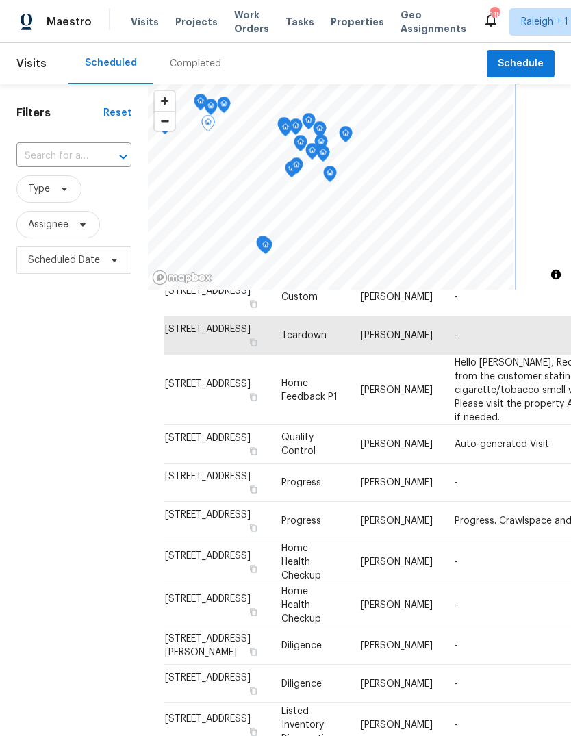
click at [222, 102] on icon "Map marker" at bounding box center [224, 102] width 7 height 3
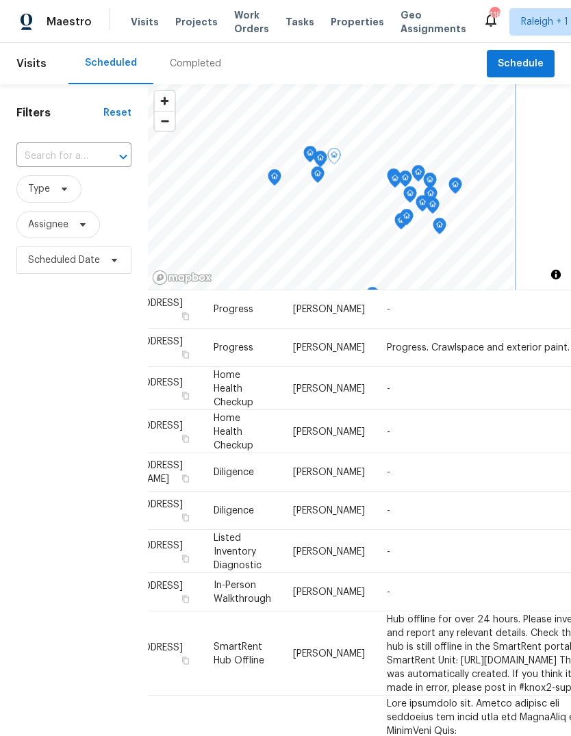
scroll to position [94, 69]
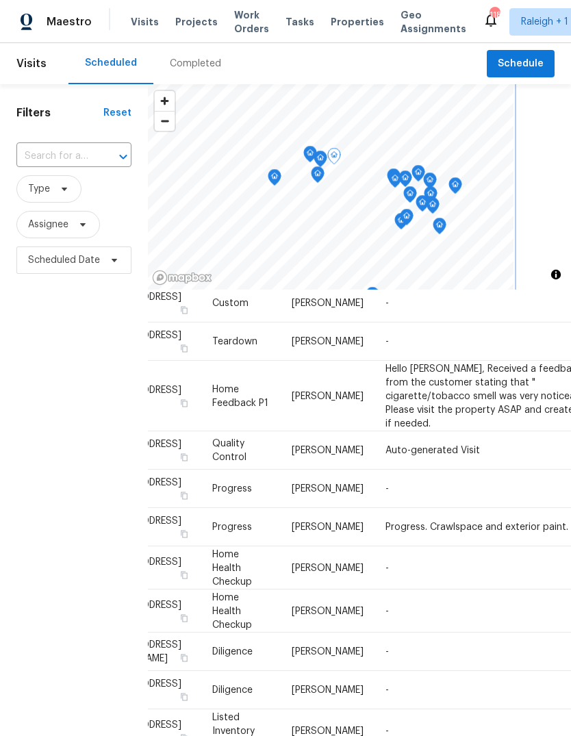
click at [316, 156] on icon "Map marker" at bounding box center [310, 154] width 14 height 17
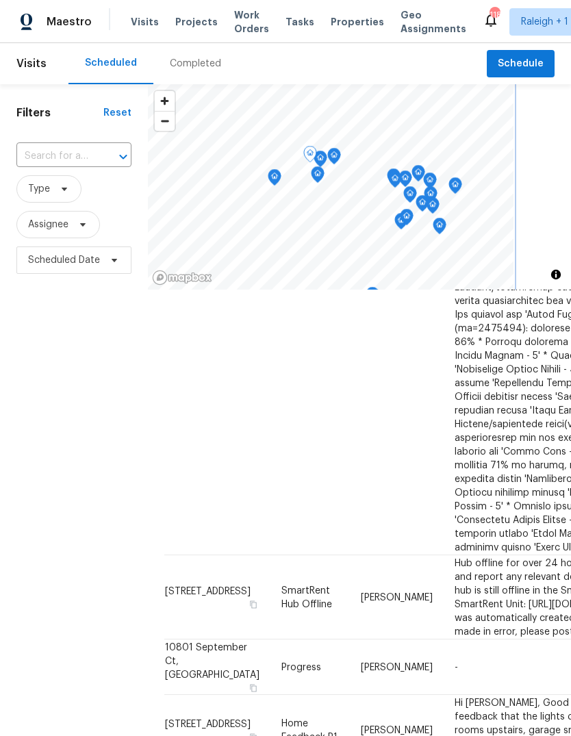
scroll to position [2135, 0]
click at [84, 615] on div "Filters Reset ​ Type Assignee Scheduled Date" at bounding box center [74, 481] width 148 height 794
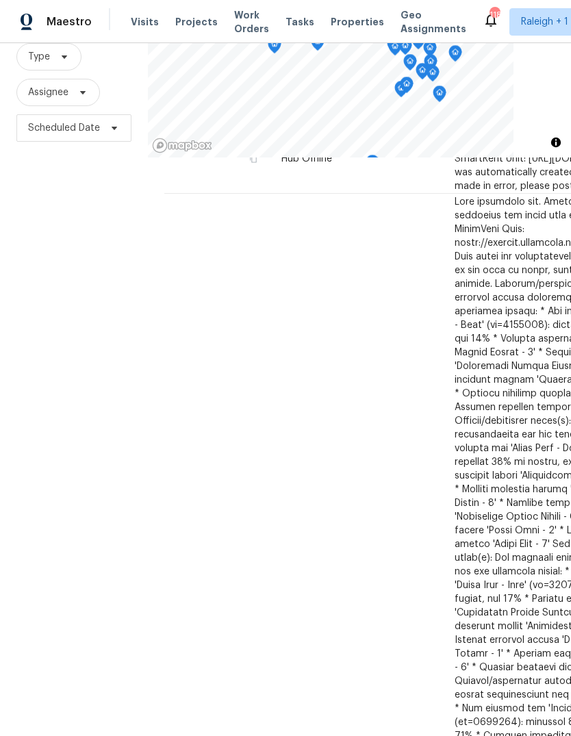
scroll to position [643, 0]
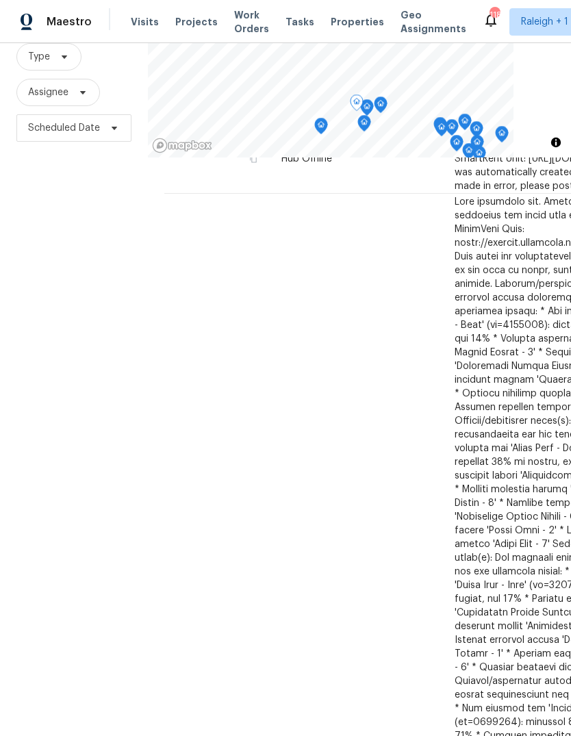
click at [316, 127] on icon "Map marker" at bounding box center [321, 126] width 12 height 16
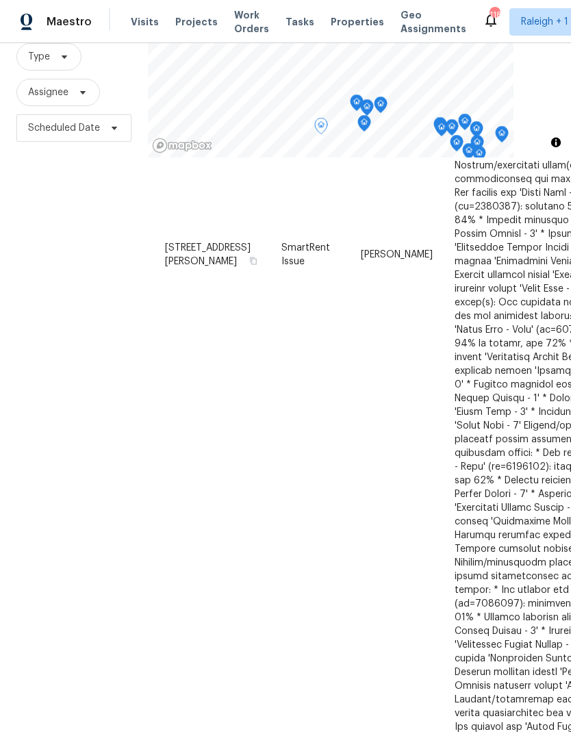
scroll to position [1295, -1]
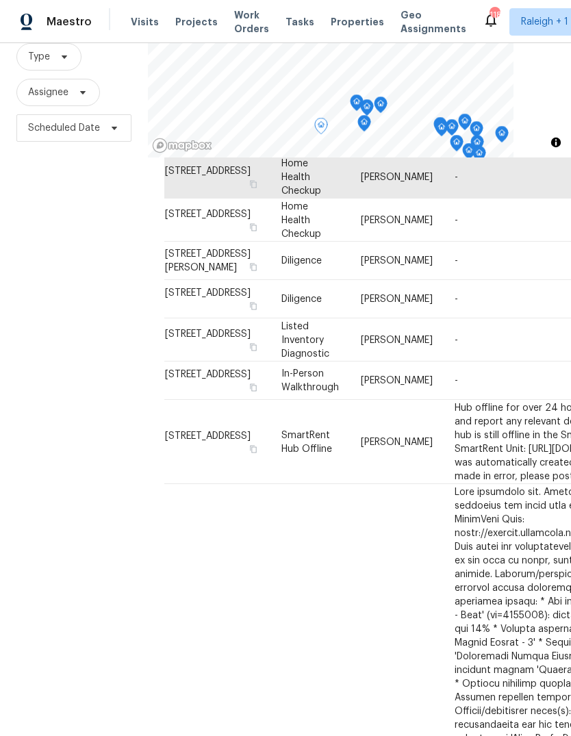
click at [61, 478] on div "Filters Reset ​ Type Assignee Scheduled Date" at bounding box center [74, 349] width 148 height 794
click at [351, 97] on icon "Map marker" at bounding box center [357, 103] width 14 height 17
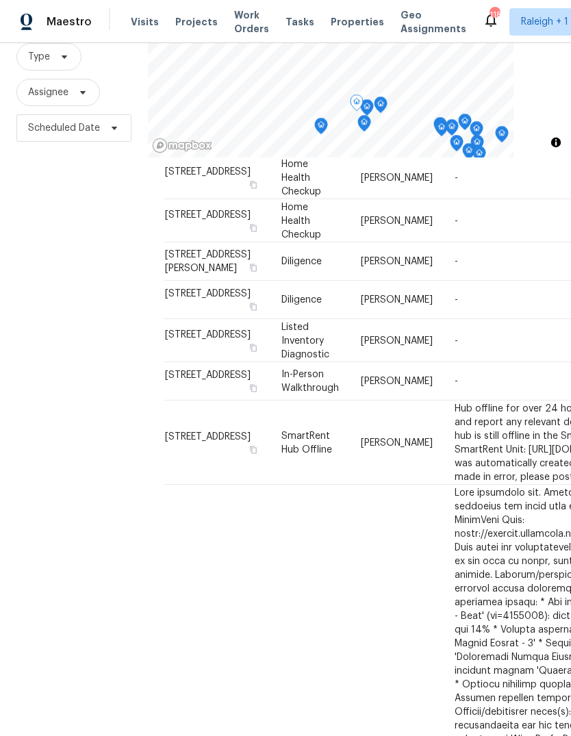
click at [366, 108] on icon "Map marker" at bounding box center [367, 106] width 4 height 3
click at [380, 105] on icon "Map marker" at bounding box center [380, 105] width 1 height 2
click at [366, 123] on icon "Map marker" at bounding box center [364, 124] width 12 height 16
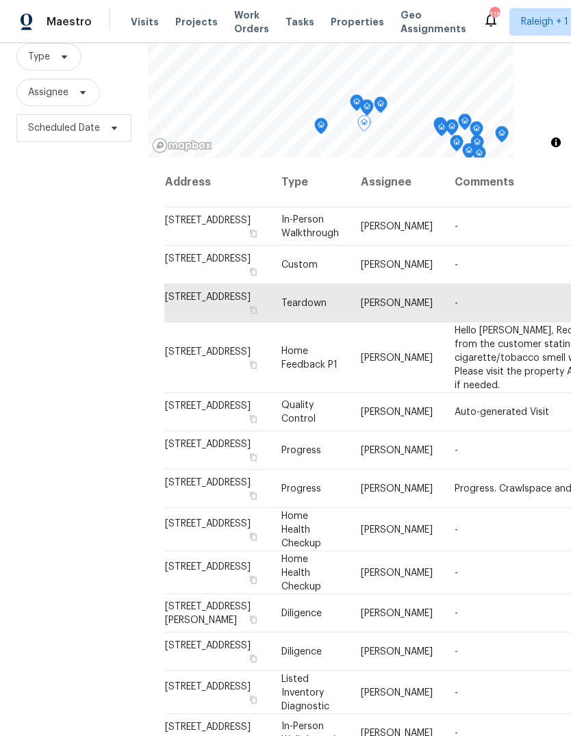
scroll to position [0, 0]
click at [364, 103] on icon "Map marker" at bounding box center [367, 108] width 12 height 16
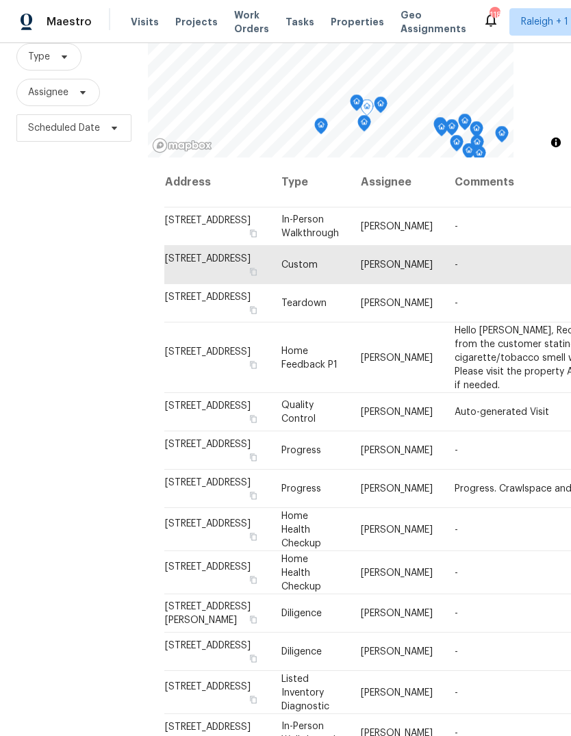
click at [351, 103] on icon "Map marker" at bounding box center [357, 103] width 12 height 16
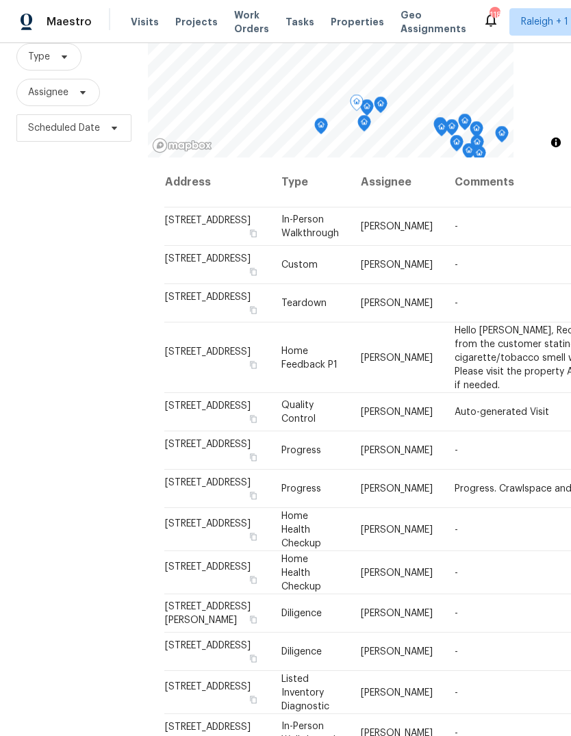
click at [367, 103] on icon "Map marker" at bounding box center [367, 104] width 7 height 3
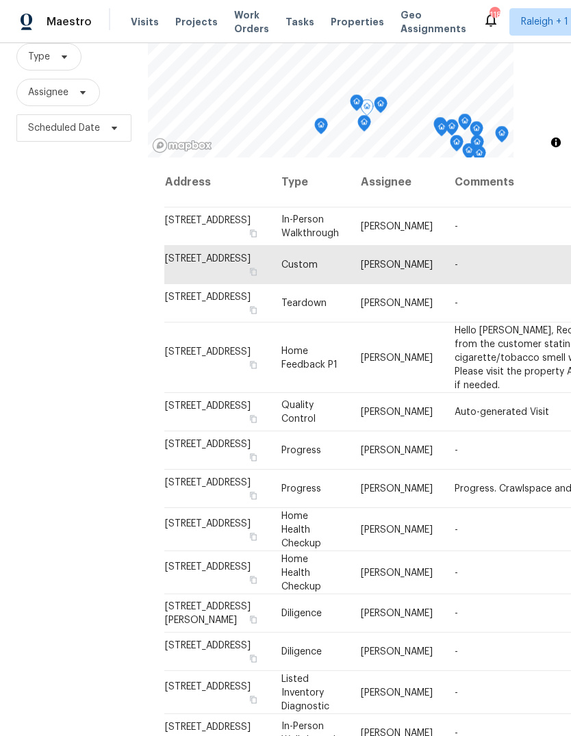
click at [384, 100] on icon "Map marker" at bounding box center [381, 105] width 12 height 16
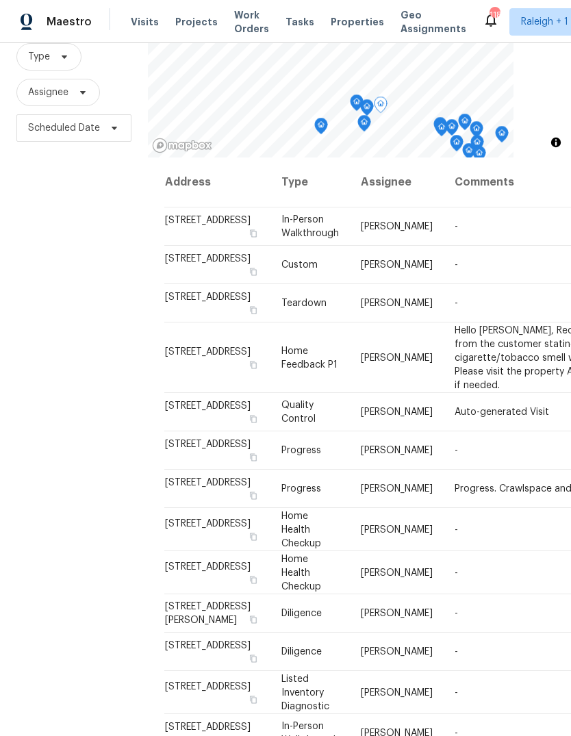
click at [364, 121] on icon "Map marker" at bounding box center [364, 124] width 12 height 16
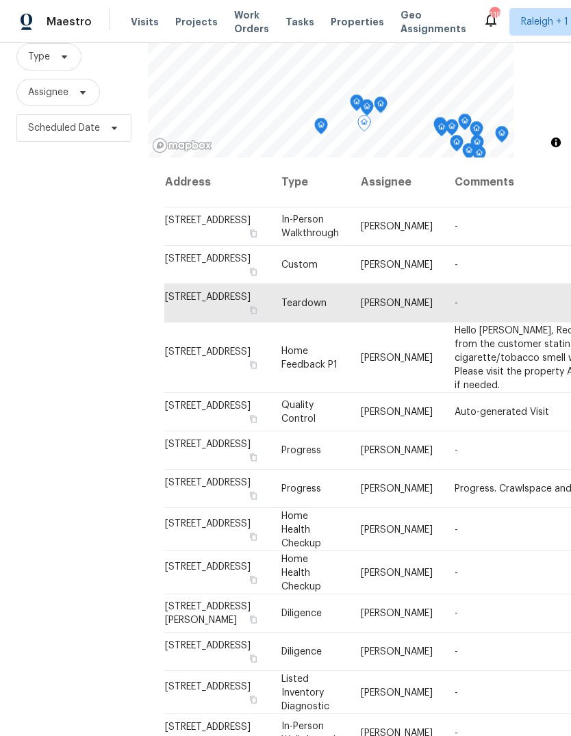
click at [320, 125] on icon "Map marker" at bounding box center [321, 126] width 12 height 16
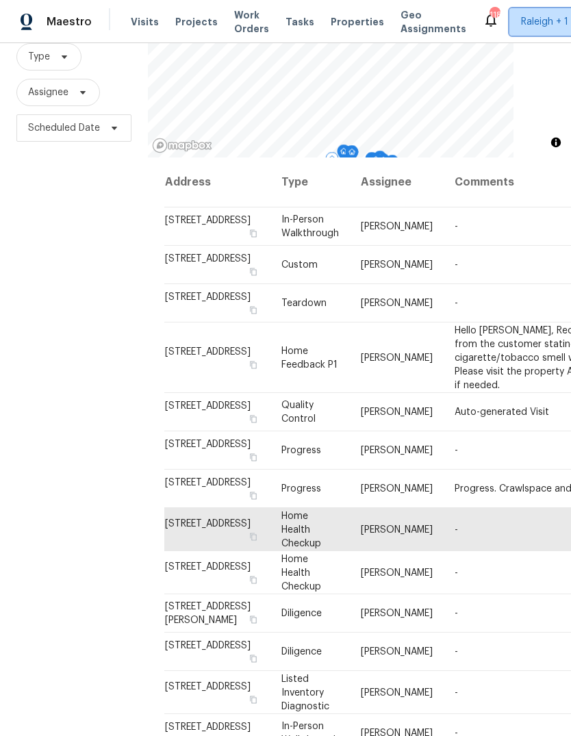
click at [521, 24] on span "Raleigh + 1" at bounding box center [544, 22] width 47 height 14
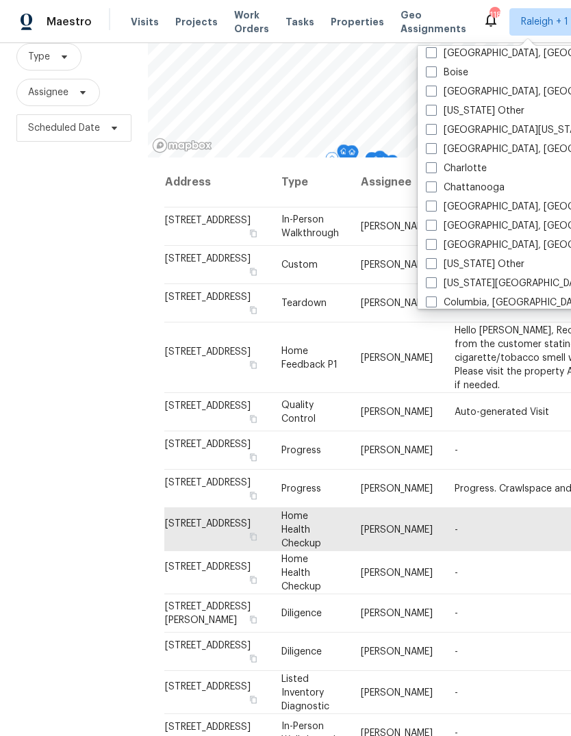
scroll to position [219, 0]
click at [438, 166] on label "Charlotte" at bounding box center [456, 168] width 61 height 14
click at [435, 166] on input "Charlotte" at bounding box center [430, 165] width 9 height 9
checkbox input "true"
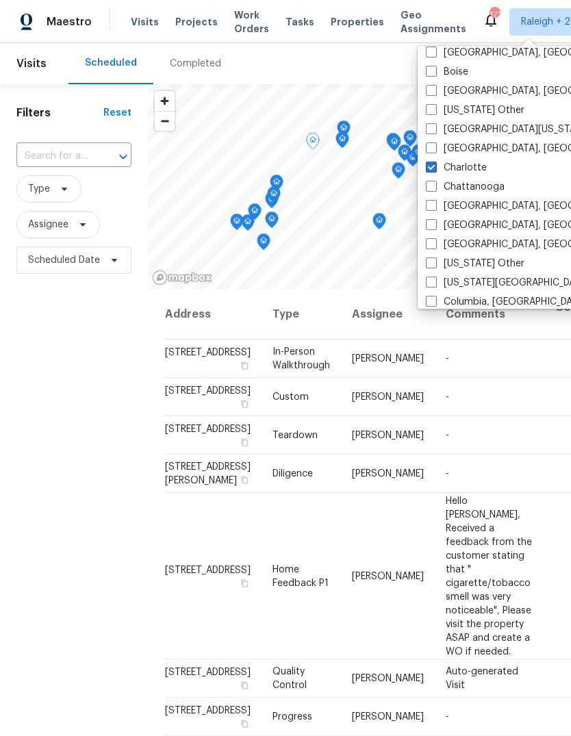
click at [257, 206] on icon "Map marker" at bounding box center [255, 212] width 12 height 16
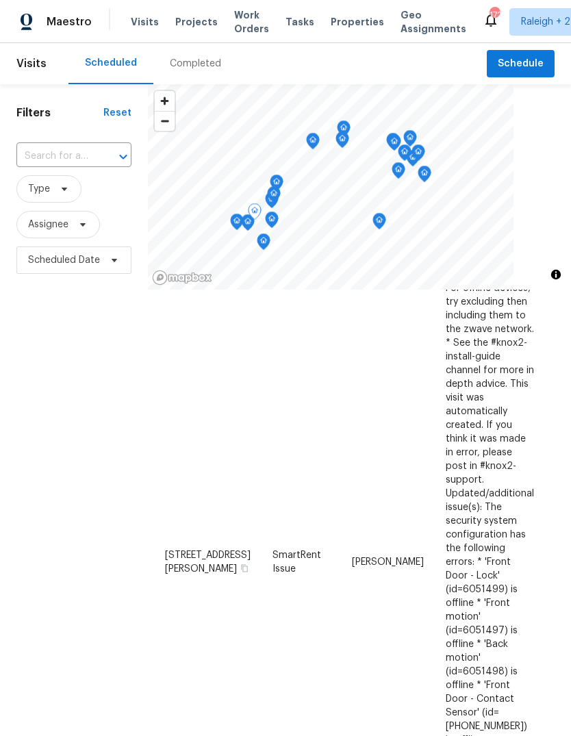
scroll to position [1109, 0]
click at [277, 179] on icon "Map marker" at bounding box center [276, 180] width 7 height 3
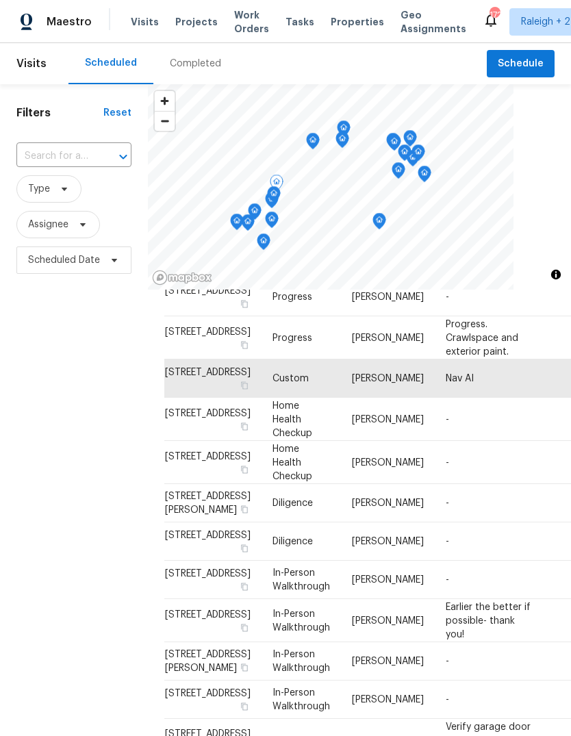
scroll to position [436, 0]
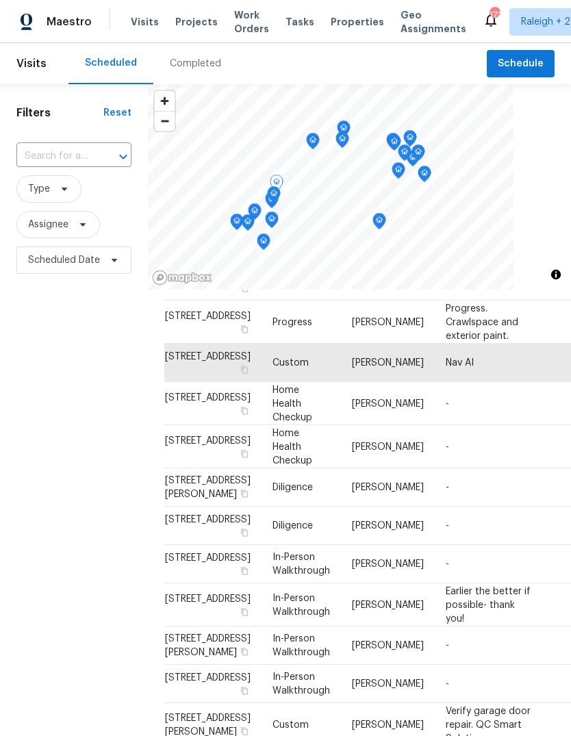
click at [236, 218] on icon "Map marker" at bounding box center [237, 222] width 12 height 16
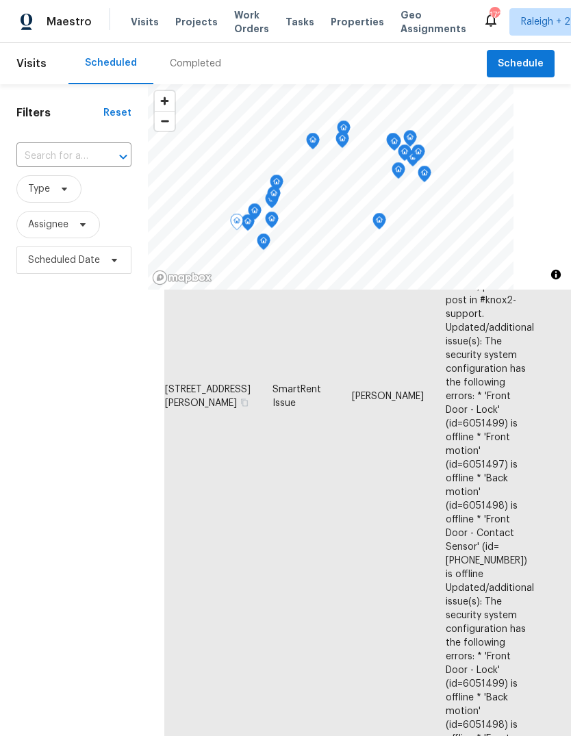
scroll to position [1655, 0]
click at [270, 216] on icon "Map marker" at bounding box center [272, 220] width 12 height 16
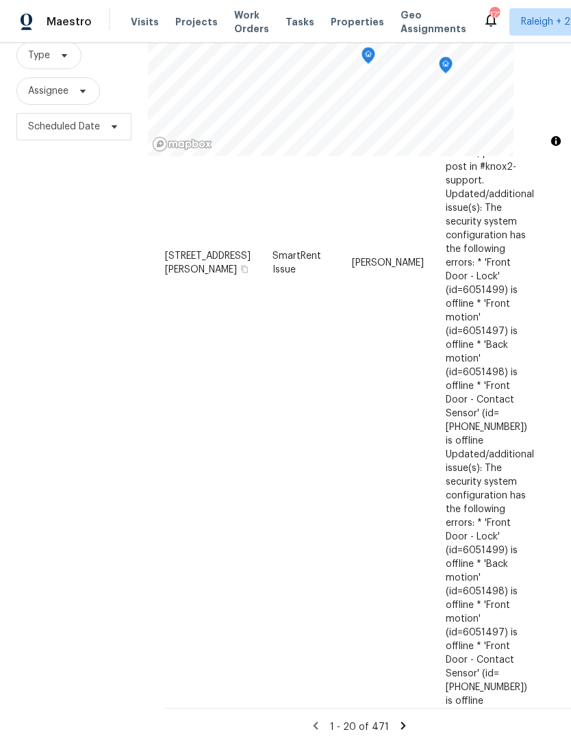
scroll to position [132, 0]
